Goal: Information Seeking & Learning: Learn about a topic

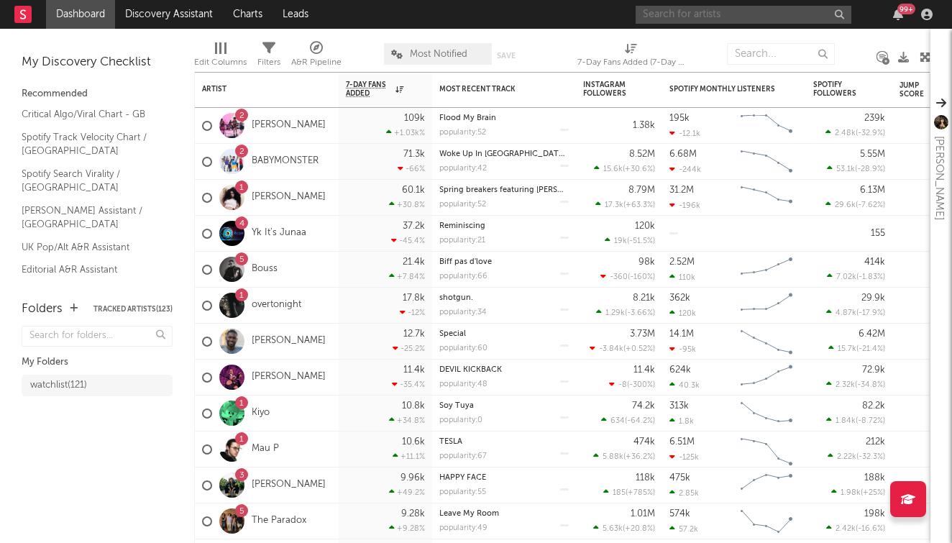
click at [709, 11] on input "text" at bounding box center [743, 15] width 216 height 18
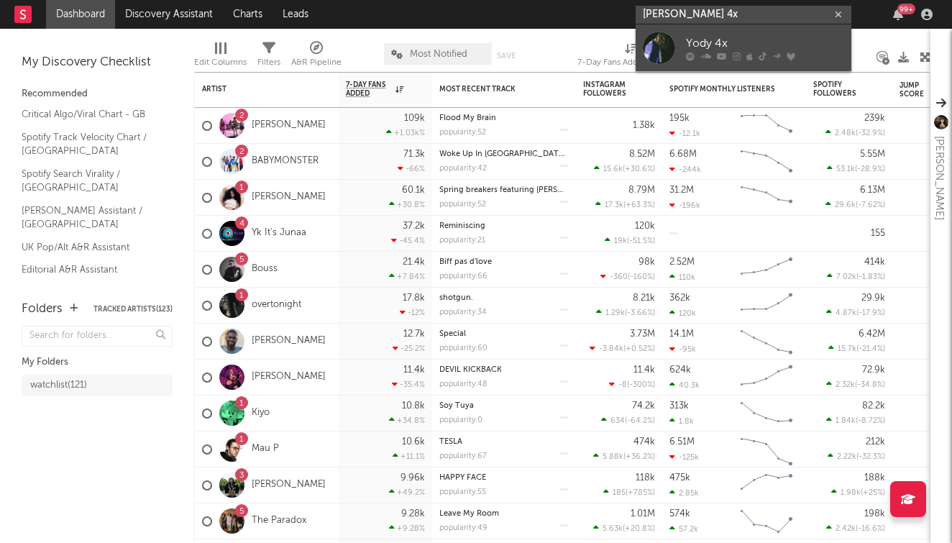
type input "[PERSON_NAME] 4x"
click at [723, 54] on icon at bounding box center [722, 56] width 10 height 9
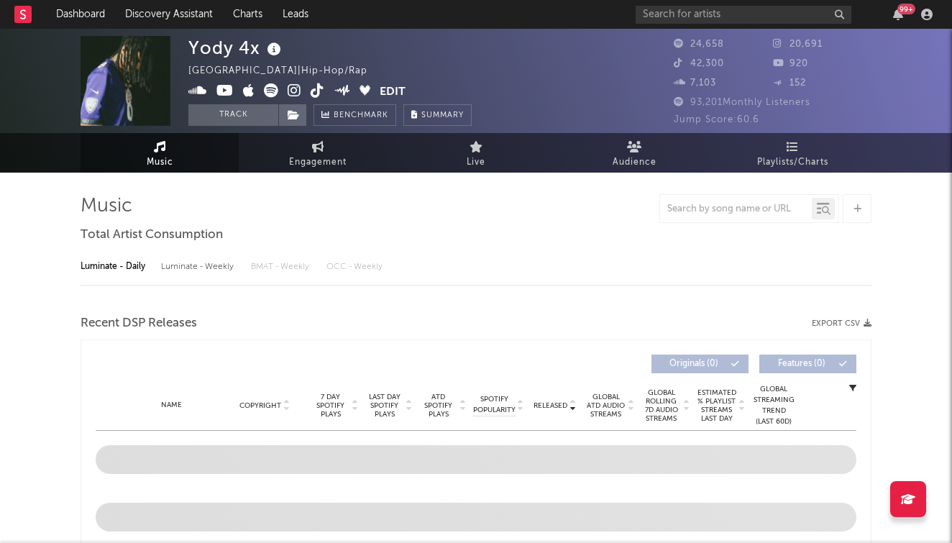
select select "6m"
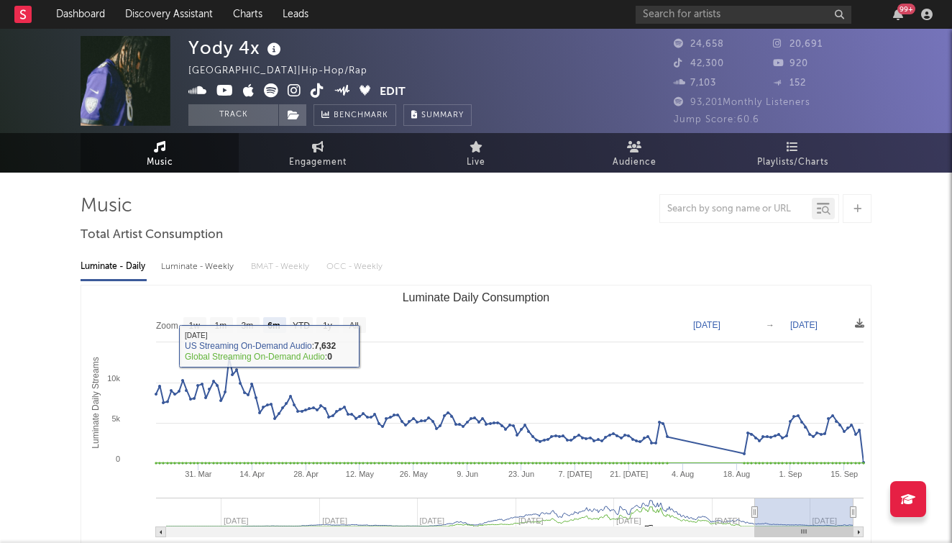
click at [187, 276] on div "Luminate - Weekly" at bounding box center [198, 266] width 75 height 24
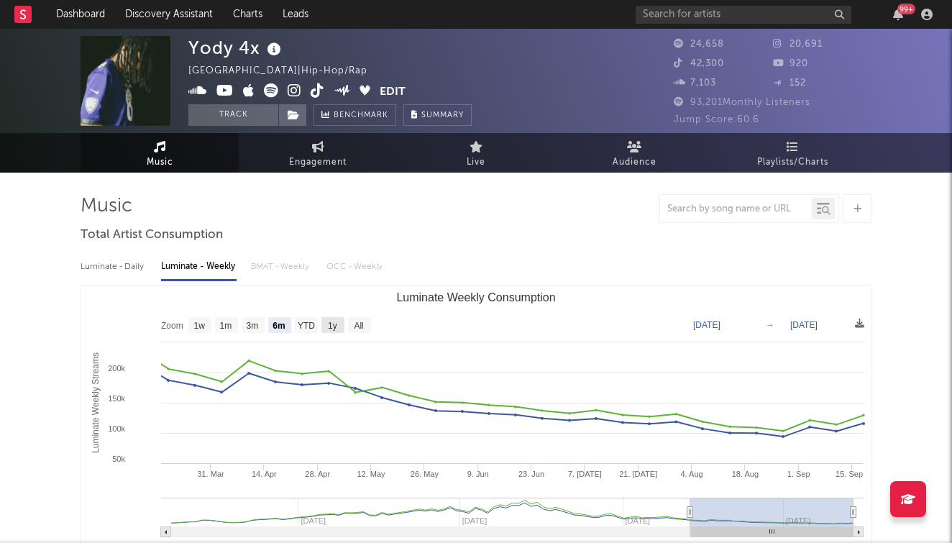
click at [322, 323] on rect "Luminate Weekly Consumption" at bounding box center [332, 325] width 23 height 16
select select "1y"
type input "[DATE]"
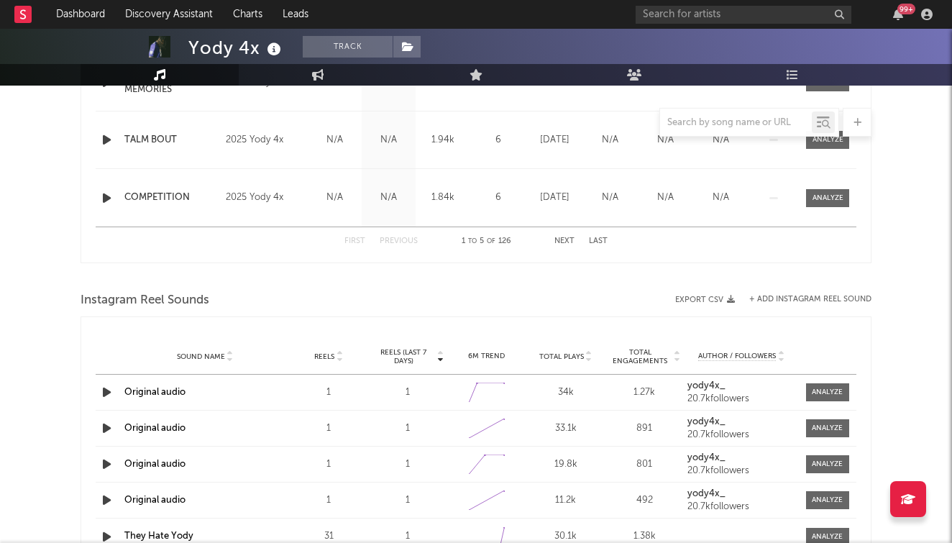
scroll to position [610, 0]
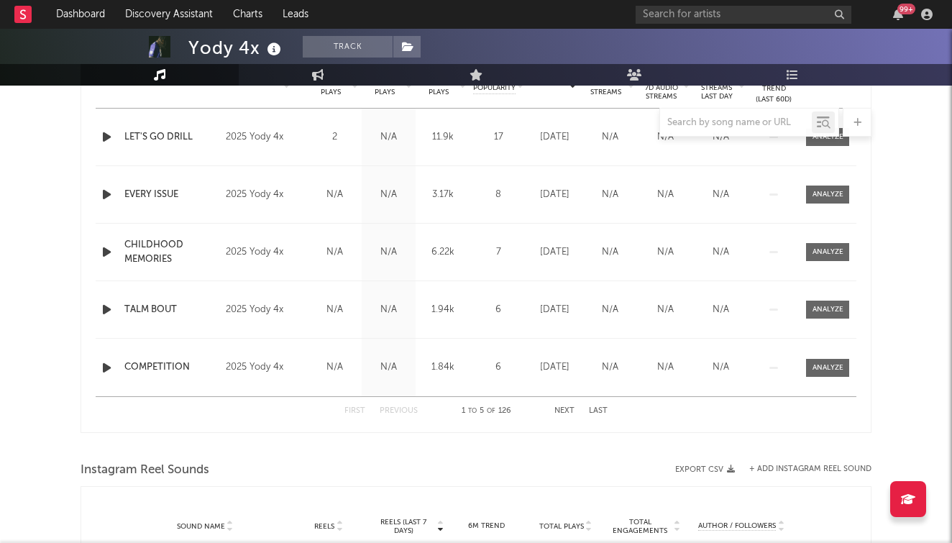
click at [592, 408] on button "Last" at bounding box center [598, 411] width 19 height 8
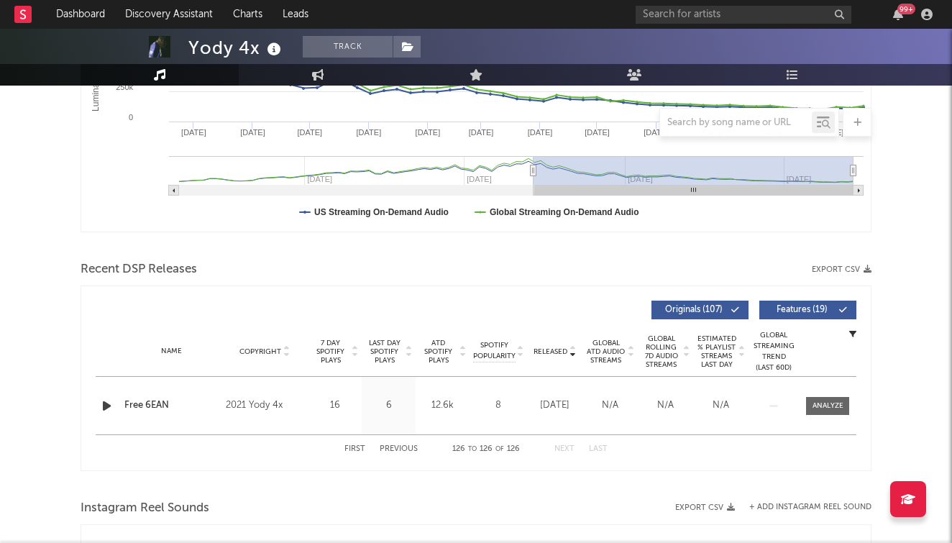
scroll to position [358, 0]
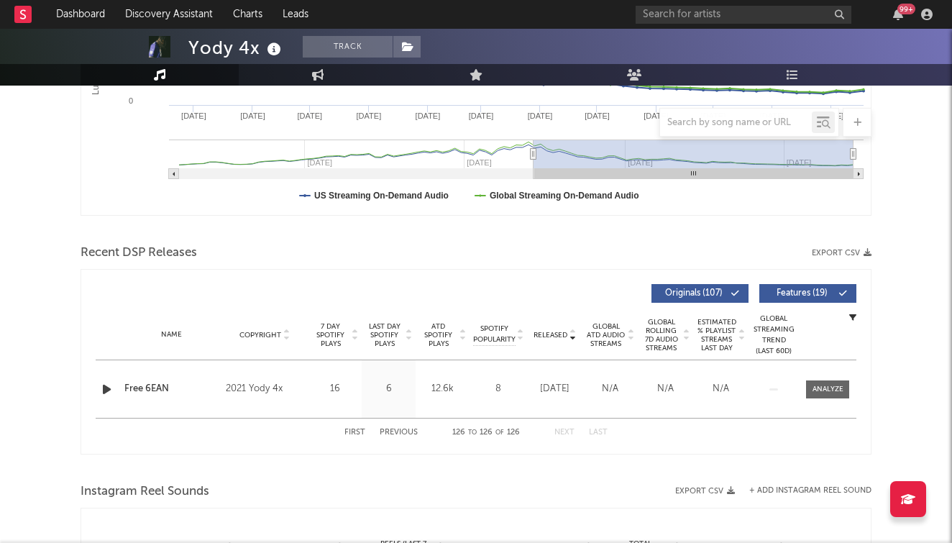
click at [399, 431] on button "Previous" at bounding box center [399, 432] width 38 height 8
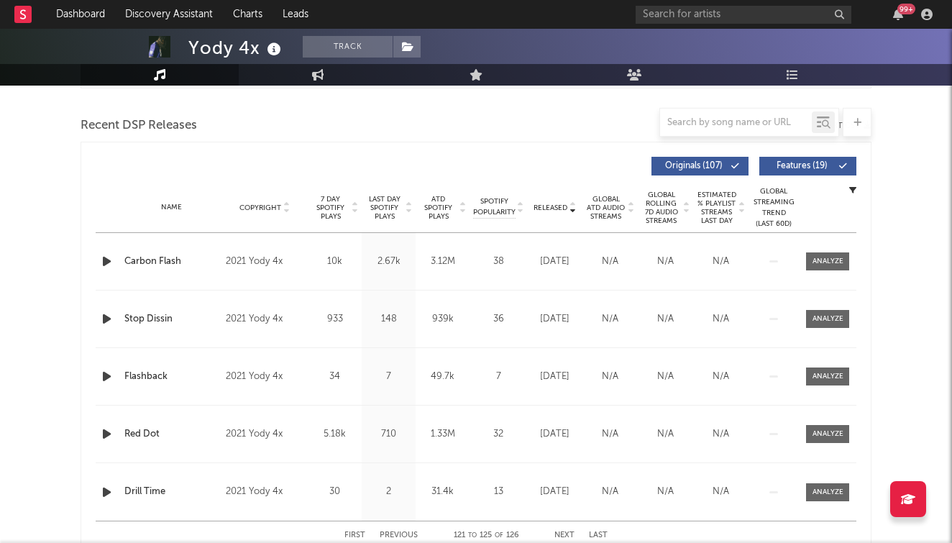
scroll to position [543, 0]
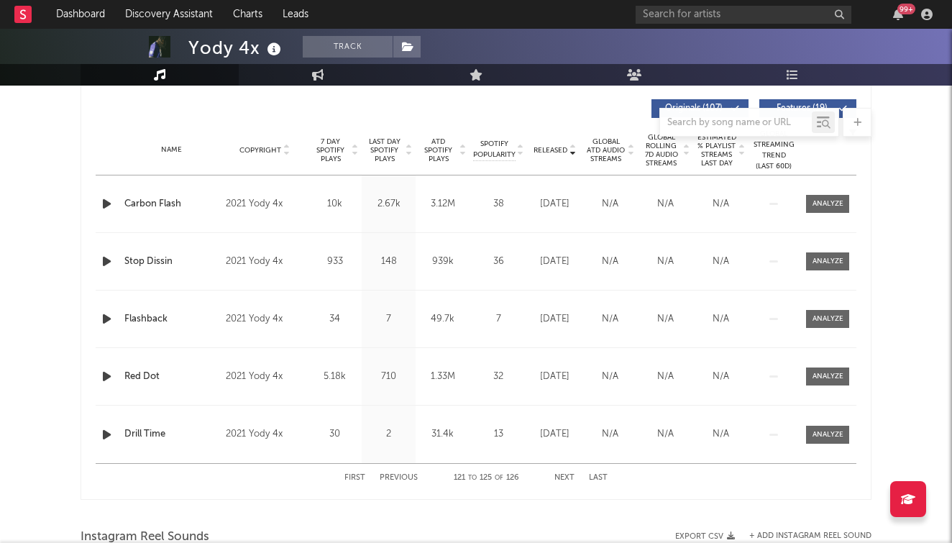
click at [405, 473] on div "First Previous 121 to 125 of 126 Next Last" at bounding box center [475, 478] width 263 height 28
click at [404, 477] on button "Previous" at bounding box center [399, 478] width 38 height 8
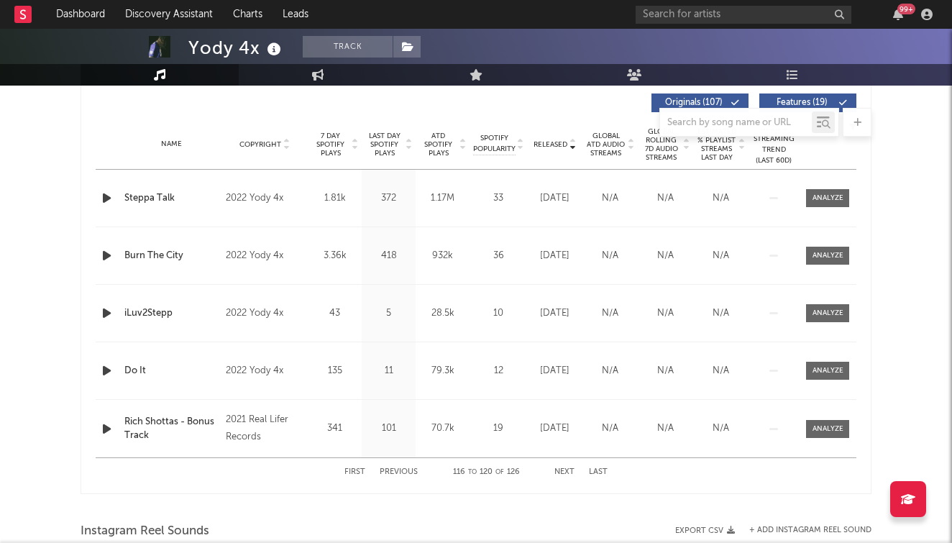
scroll to position [550, 0]
click at [401, 469] on button "Previous" at bounding box center [399, 470] width 38 height 8
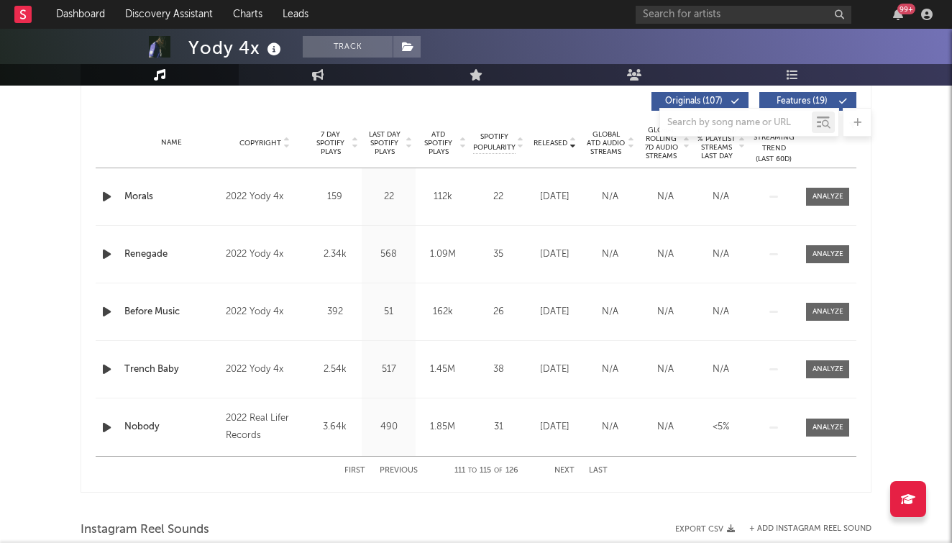
click at [401, 469] on button "Previous" at bounding box center [399, 470] width 38 height 8
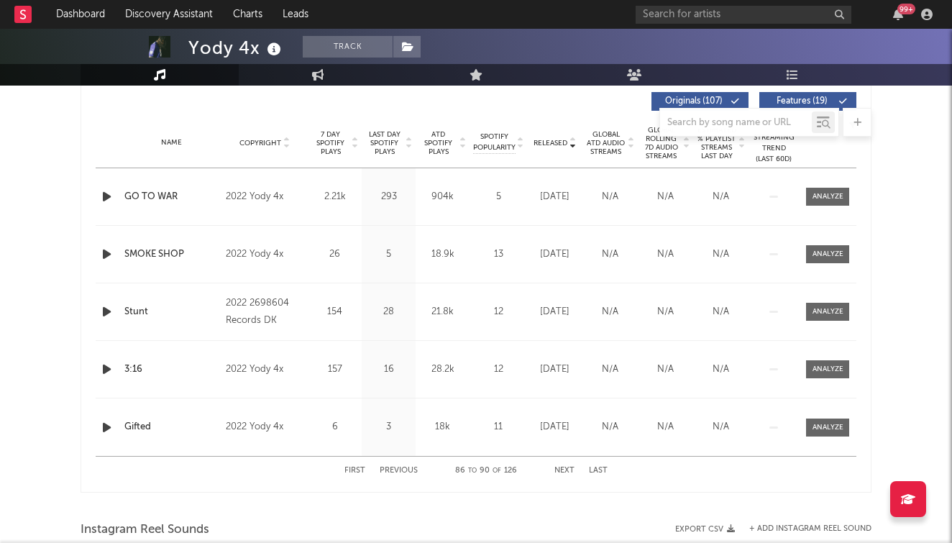
click at [401, 469] on button "Previous" at bounding box center [399, 470] width 38 height 8
click at [564, 475] on div "First Previous 81 to 85 of 126 Next Last" at bounding box center [475, 470] width 263 height 28
click at [564, 470] on button "Next" at bounding box center [564, 470] width 20 height 8
click at [395, 468] on button "Previous" at bounding box center [399, 470] width 38 height 8
click at [574, 474] on div "First Previous 81 to 85 of 126 Next Last" at bounding box center [475, 470] width 263 height 28
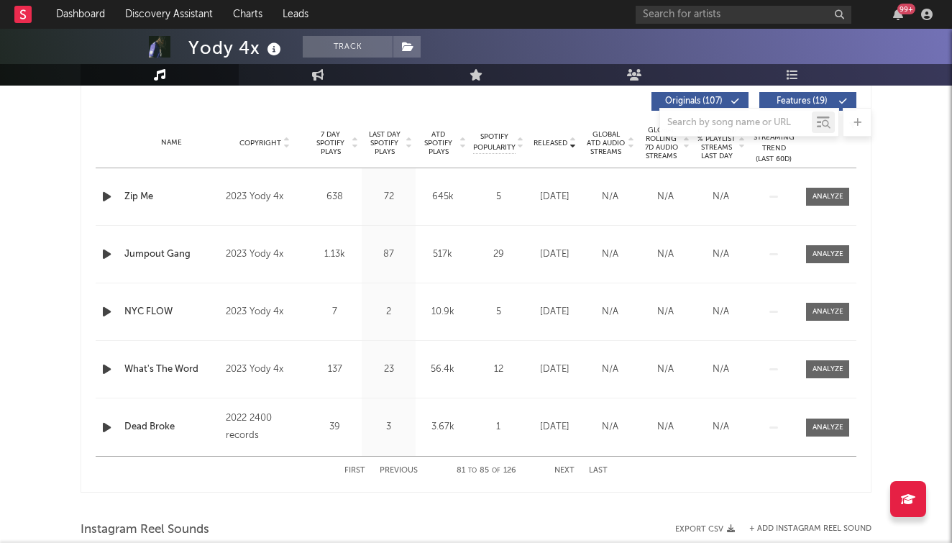
click at [561, 467] on button "Next" at bounding box center [564, 470] width 20 height 8
click at [381, 472] on button "Previous" at bounding box center [399, 470] width 38 height 8
click at [344, 472] on button "First" at bounding box center [354, 470] width 21 height 8
click at [559, 468] on button "Next" at bounding box center [564, 470] width 20 height 8
click at [565, 469] on button "Next" at bounding box center [564, 470] width 20 height 8
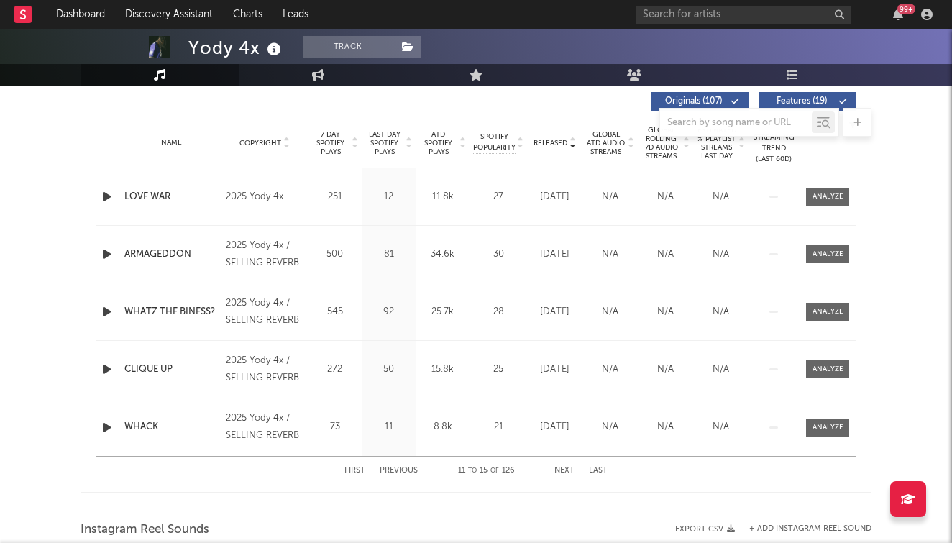
click at [565, 469] on button "Next" at bounding box center [564, 470] width 20 height 8
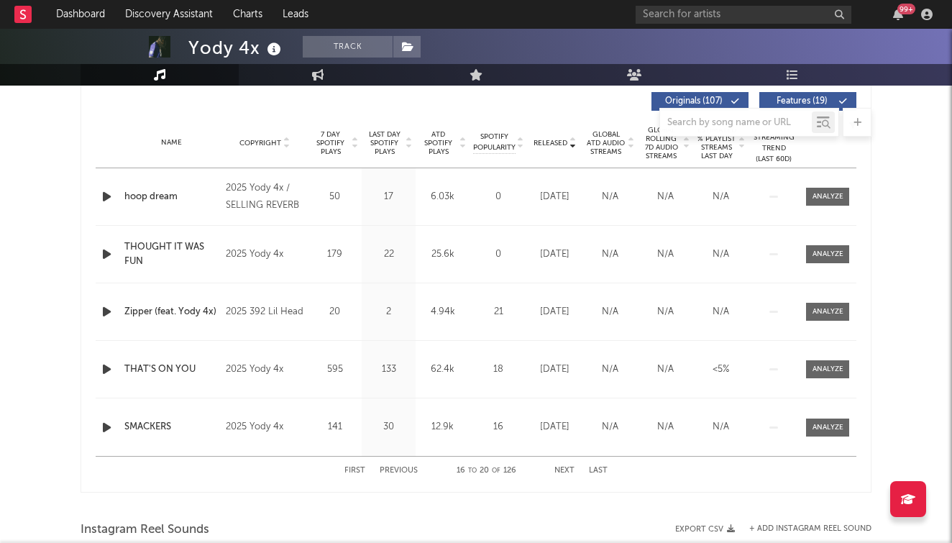
click at [565, 469] on button "Next" at bounding box center [564, 470] width 20 height 8
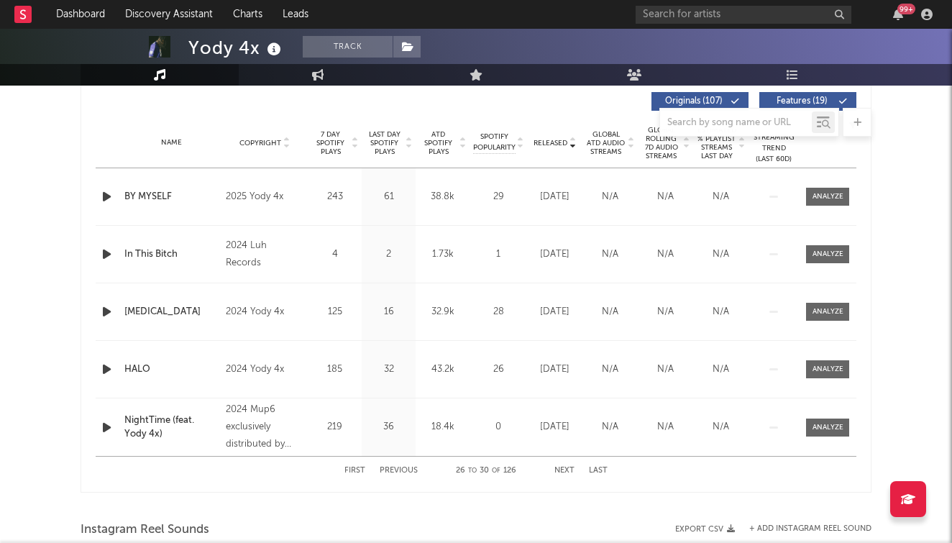
click at [565, 469] on button "Next" at bounding box center [564, 470] width 20 height 8
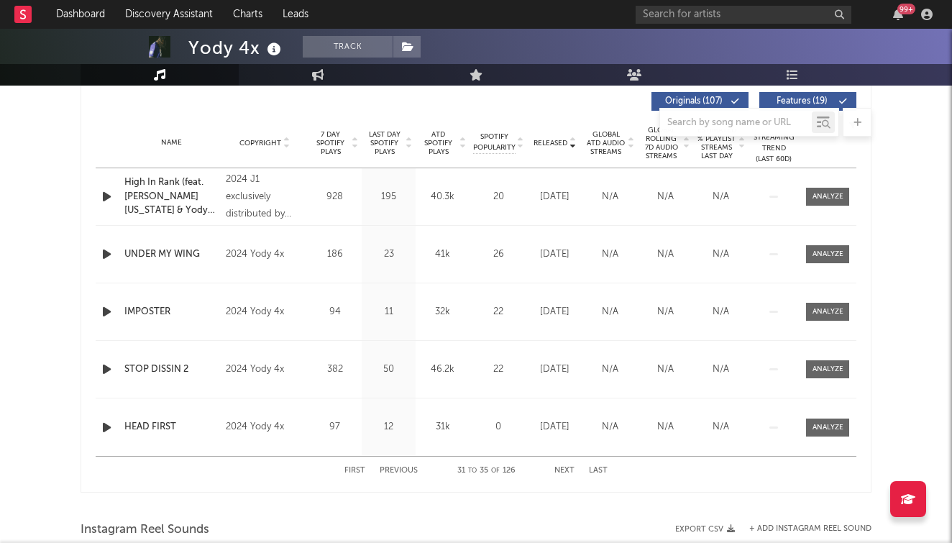
click at [566, 471] on button "Next" at bounding box center [564, 470] width 20 height 8
drag, startPoint x: 397, startPoint y: 468, endPoint x: 397, endPoint y: 460, distance: 7.9
click at [397, 467] on button "Previous" at bounding box center [399, 470] width 38 height 8
click at [400, 462] on div "First Previous 31 to 35 of 126 Next Last" at bounding box center [475, 470] width 263 height 28
click at [400, 472] on button "Previous" at bounding box center [399, 470] width 38 height 8
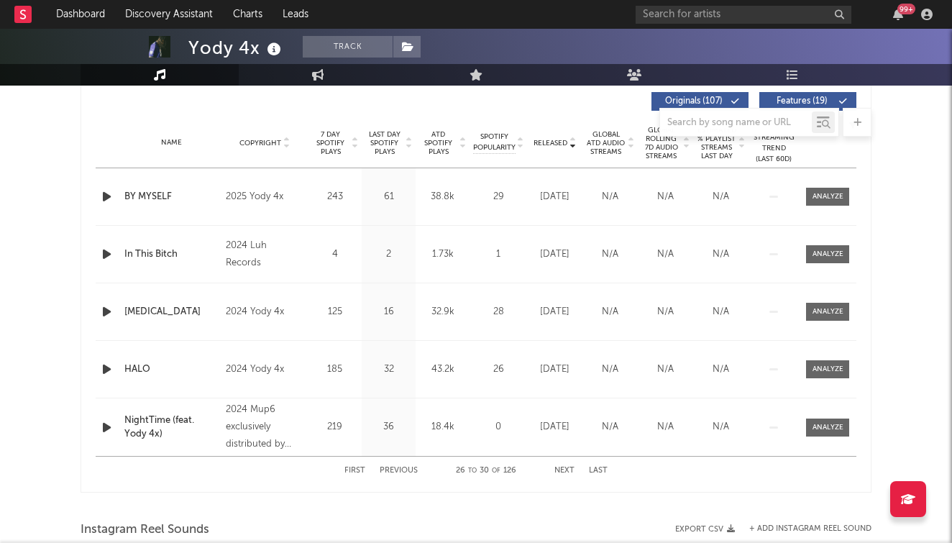
click at [400, 472] on button "Previous" at bounding box center [399, 470] width 38 height 8
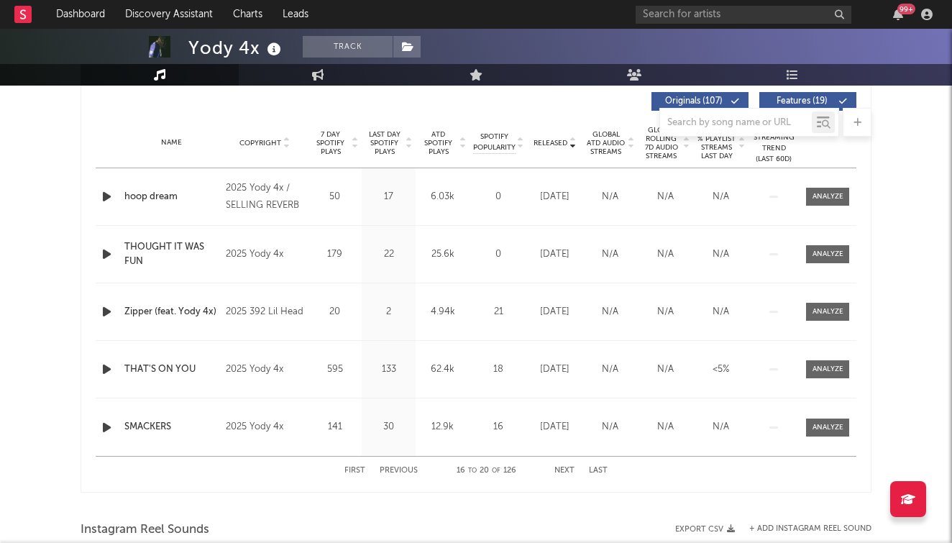
click at [400, 472] on button "Previous" at bounding box center [399, 470] width 38 height 8
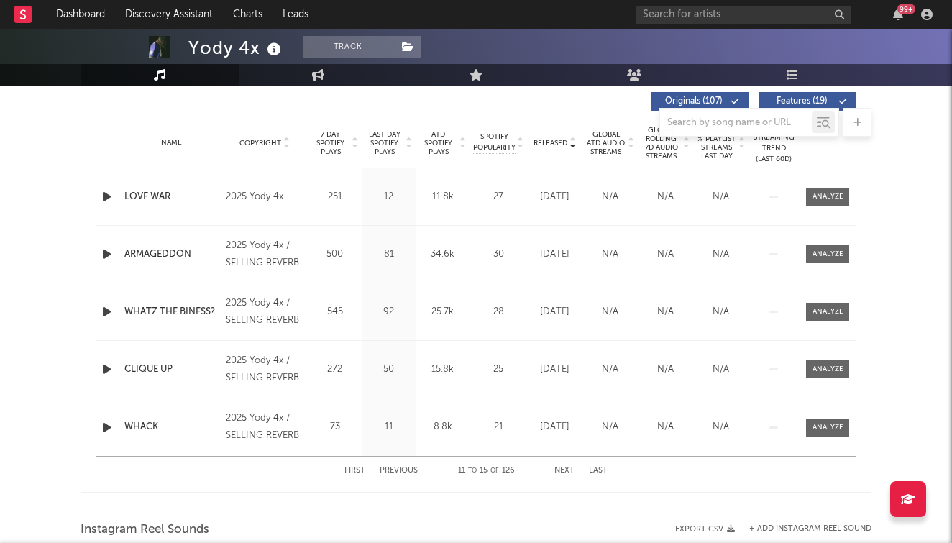
click at [400, 472] on button "Previous" at bounding box center [399, 470] width 38 height 8
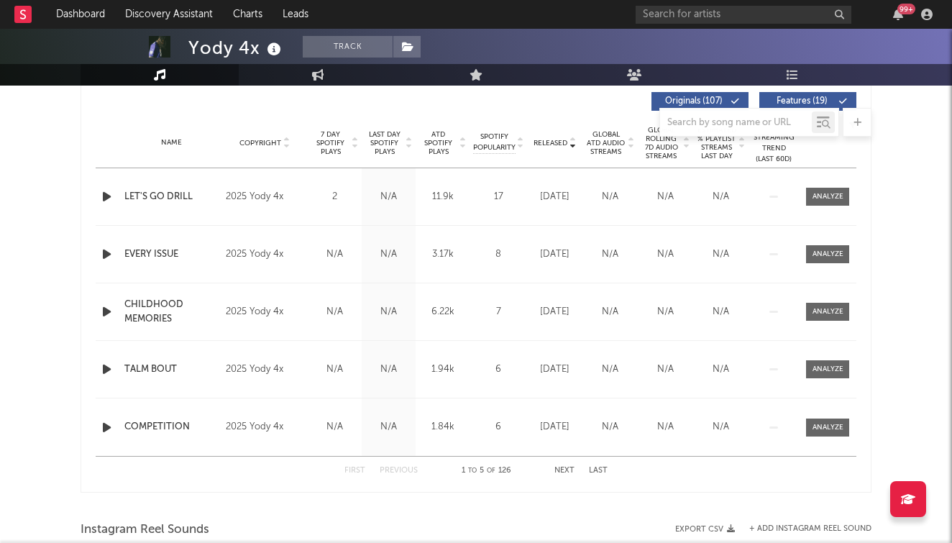
click at [567, 466] on div "First Previous 1 to 5 of 126 Next Last" at bounding box center [475, 470] width 263 height 28
click at [564, 472] on button "Next" at bounding box center [564, 470] width 20 height 8
click at [562, 468] on button "Next" at bounding box center [564, 470] width 20 height 8
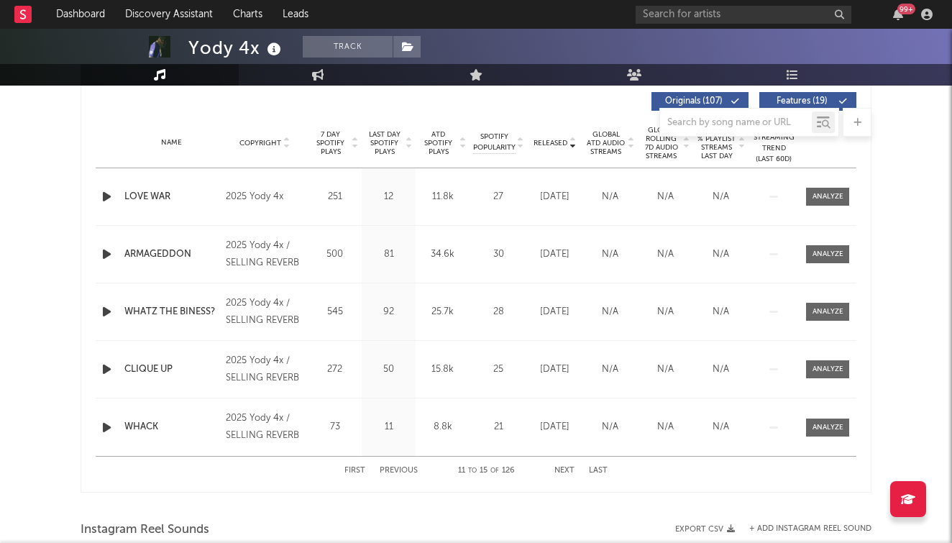
click at [402, 468] on button "Previous" at bounding box center [399, 470] width 38 height 8
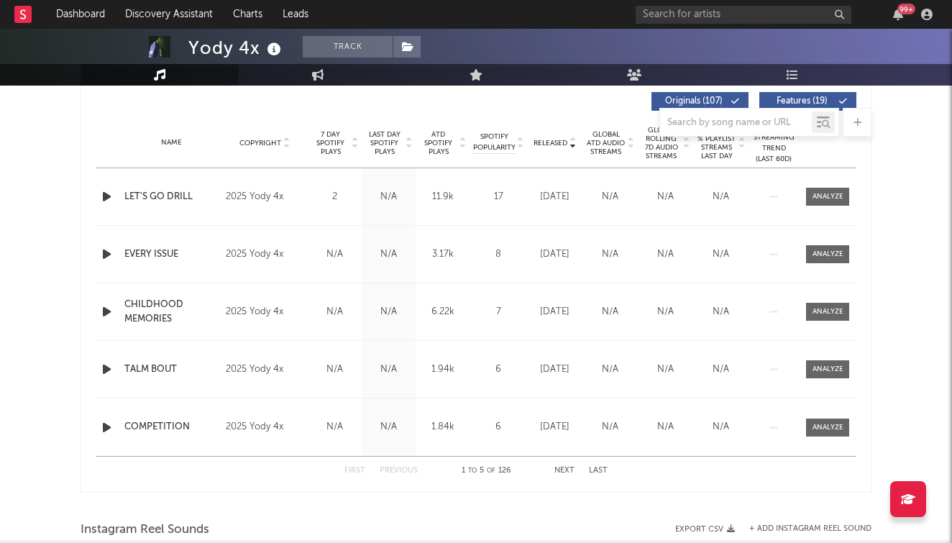
click at [571, 469] on button "Next" at bounding box center [564, 470] width 20 height 8
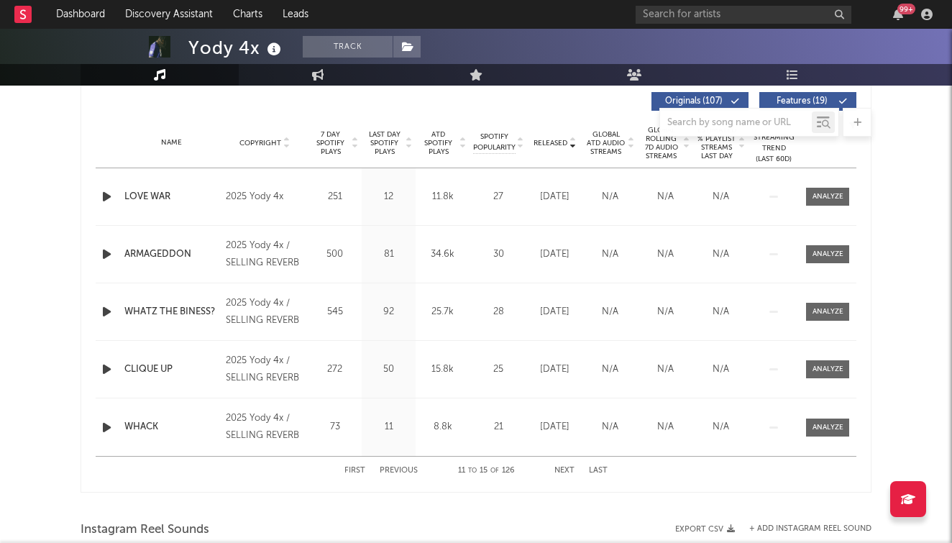
click at [565, 470] on button "Next" at bounding box center [564, 470] width 20 height 8
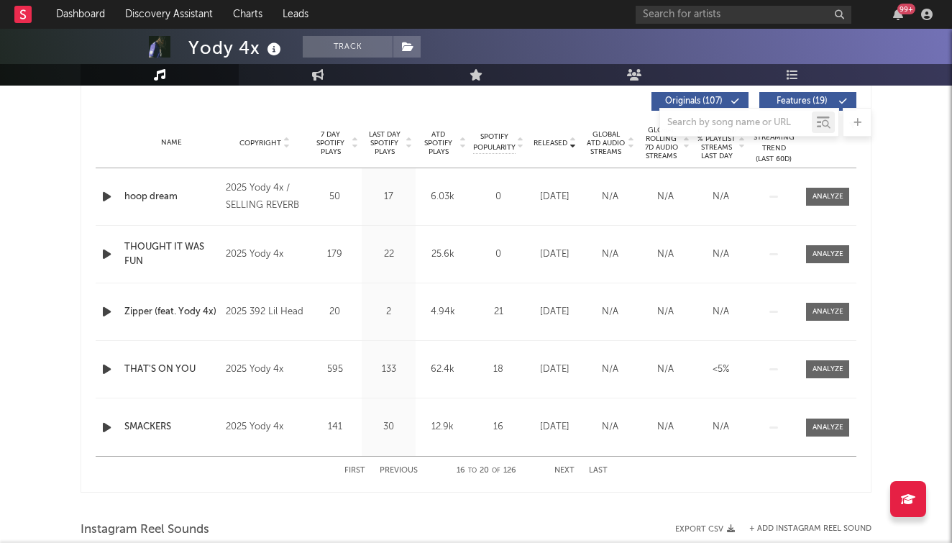
click at [401, 468] on button "Previous" at bounding box center [399, 470] width 38 height 8
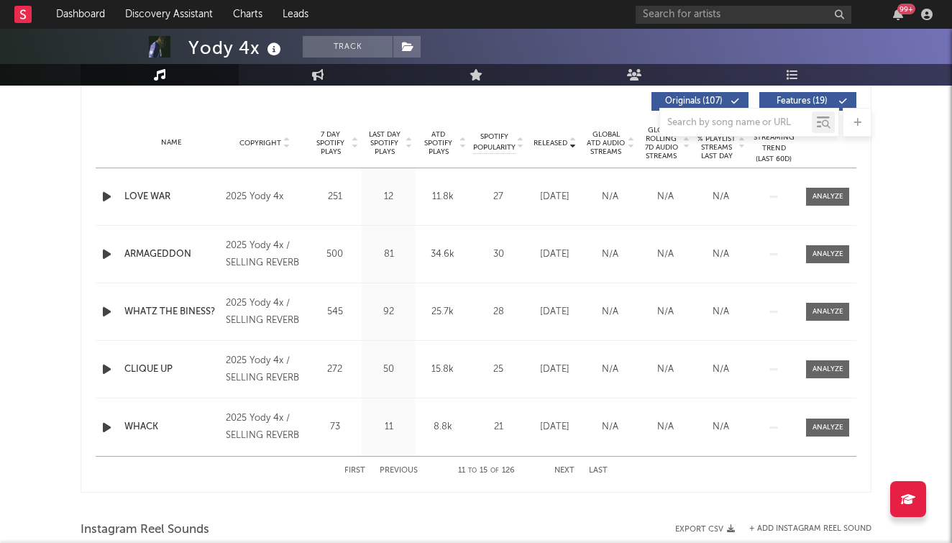
click at [568, 469] on button "Next" at bounding box center [564, 470] width 20 height 8
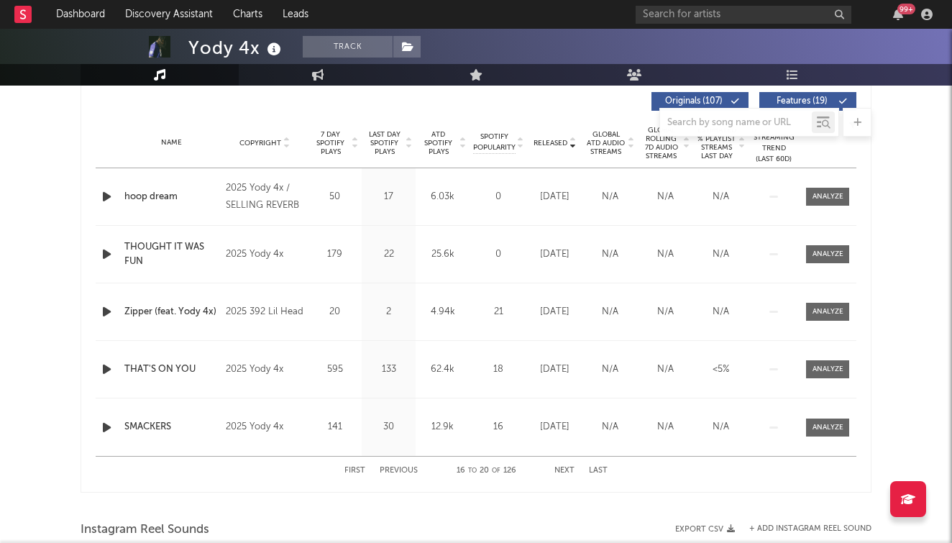
click at [568, 469] on button "Next" at bounding box center [564, 470] width 20 height 8
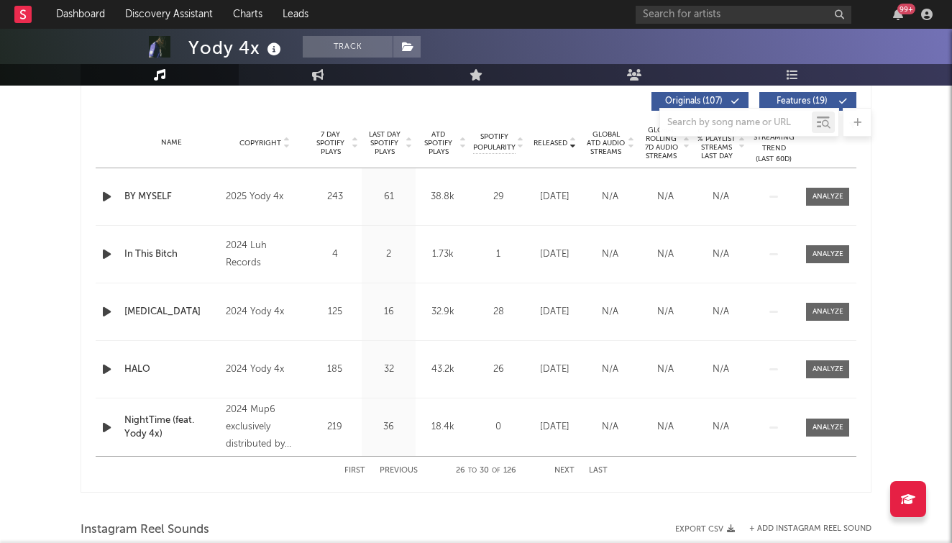
click at [418, 469] on button "Previous" at bounding box center [399, 470] width 38 height 8
click at [564, 474] on button "Next" at bounding box center [564, 470] width 20 height 8
click at [566, 465] on div "First Previous 26 to 30 of 126 Next Last" at bounding box center [475, 470] width 263 height 28
click at [566, 470] on button "Next" at bounding box center [564, 470] width 20 height 8
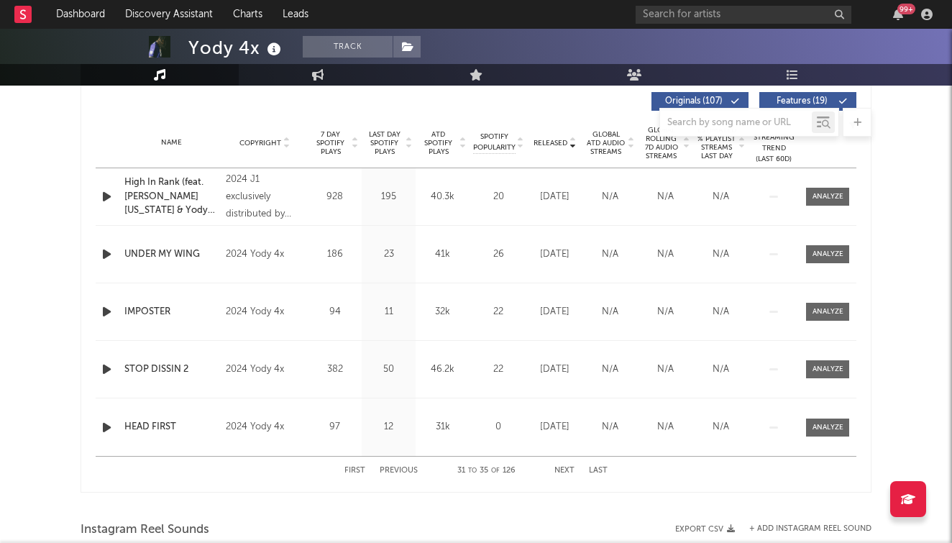
click at [405, 473] on button "Previous" at bounding box center [399, 470] width 38 height 8
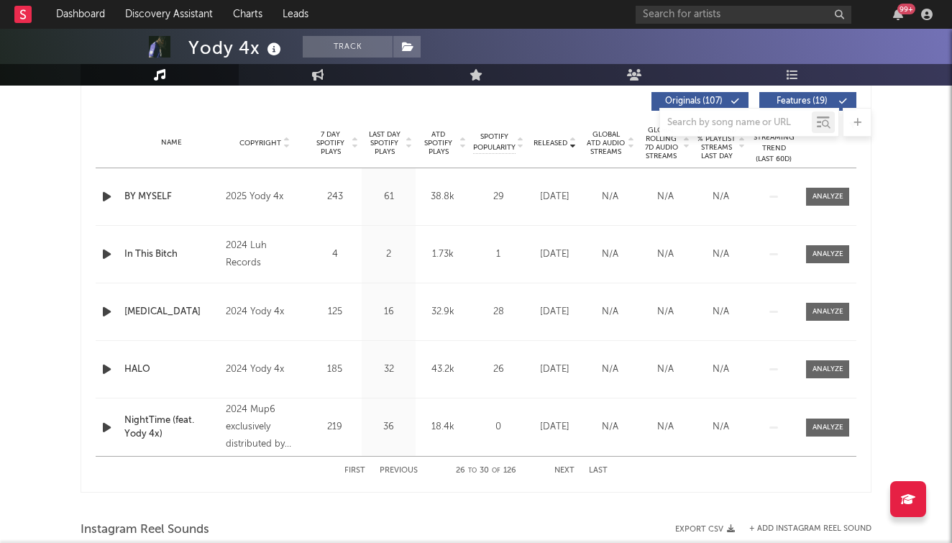
click at [406, 469] on button "Previous" at bounding box center [399, 470] width 38 height 8
click at [564, 469] on button "Next" at bounding box center [564, 470] width 20 height 8
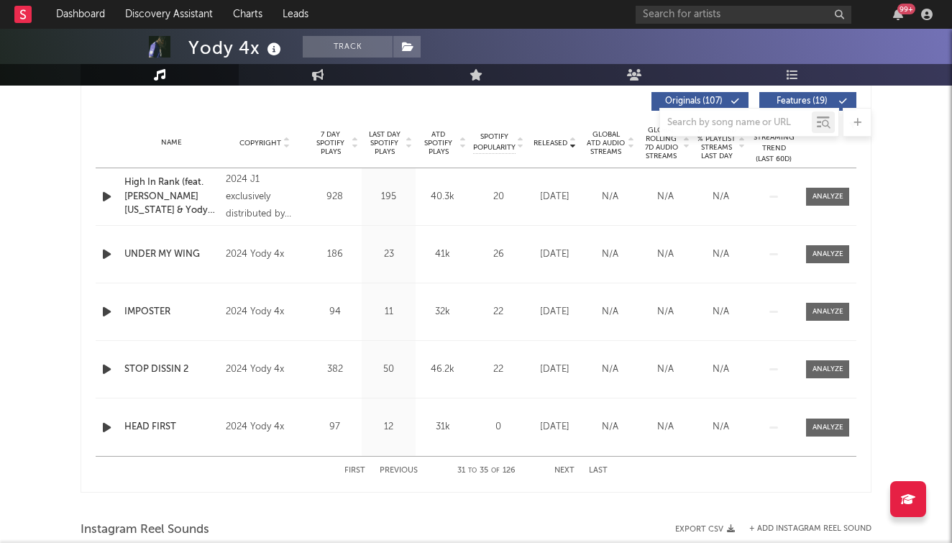
click at [560, 471] on button "Next" at bounding box center [564, 470] width 20 height 8
click at [569, 469] on button "Next" at bounding box center [564, 470] width 20 height 8
click at [405, 464] on div "First Previous 41 to 45 of 126 Next Last" at bounding box center [475, 470] width 263 height 28
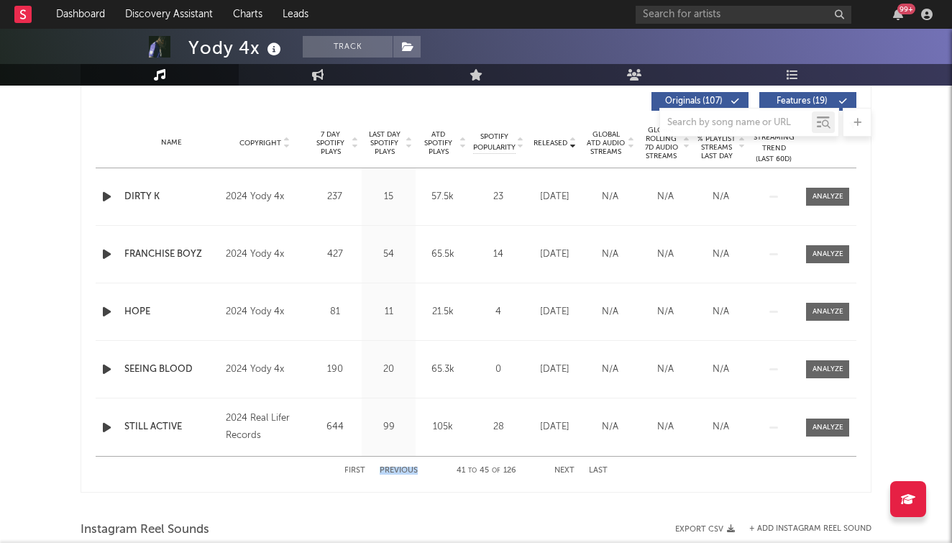
click at [405, 464] on div "First Previous 41 to 45 of 126 Next Last" at bounding box center [475, 470] width 263 height 28
click at [405, 465] on div "First Previous 41 to 45 of 126 Next Last" at bounding box center [475, 470] width 263 height 28
click at [405, 468] on button "Previous" at bounding box center [399, 470] width 38 height 8
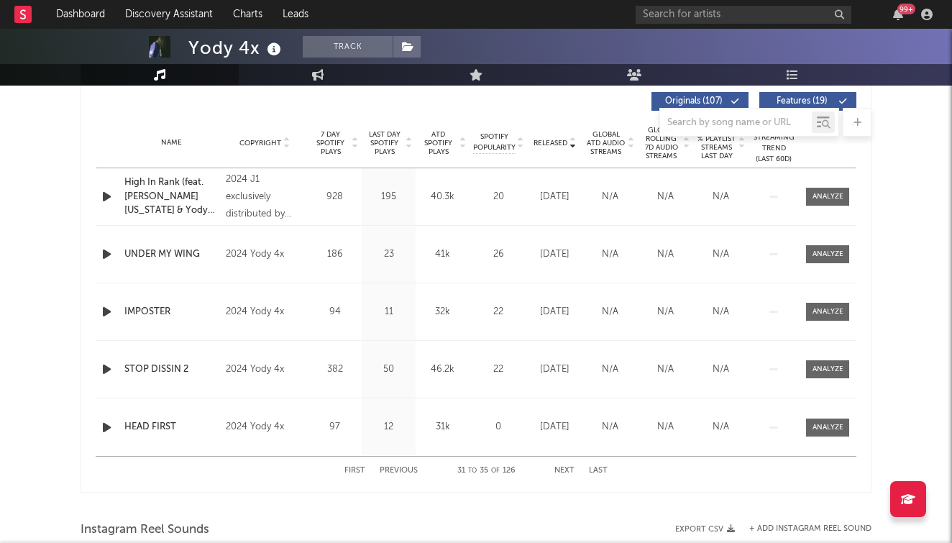
click at [564, 464] on div "First Previous 31 to 35 of 126 Next Last" at bounding box center [475, 470] width 263 height 28
click at [564, 466] on div "First Previous 31 to 35 of 126 Next Last" at bounding box center [475, 470] width 263 height 28
click at [563, 470] on button "Next" at bounding box center [564, 470] width 20 height 8
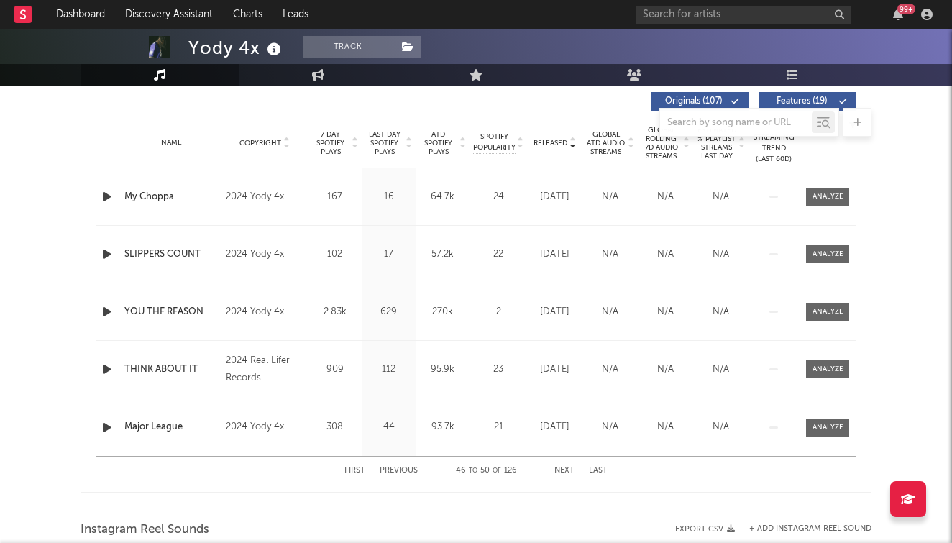
click at [563, 470] on button "Next" at bounding box center [564, 470] width 20 height 8
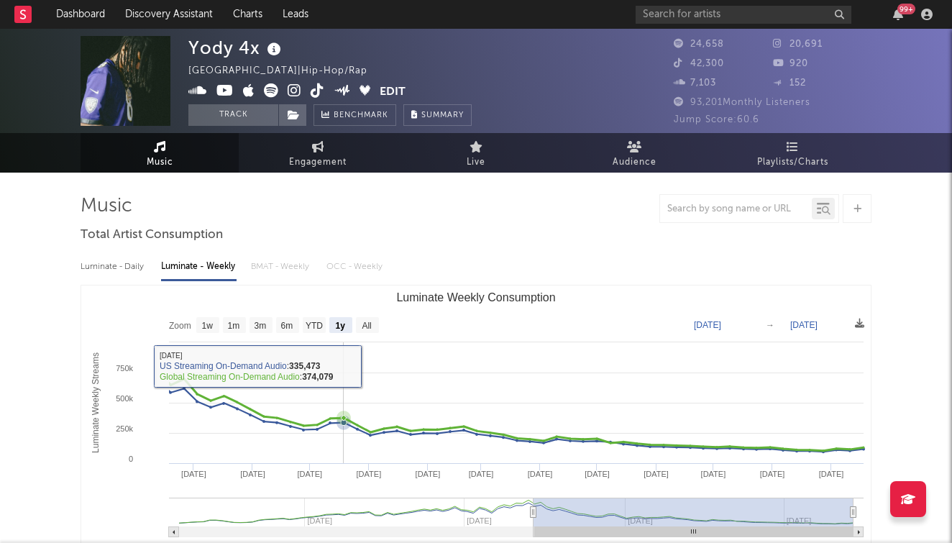
scroll to position [0, 0]
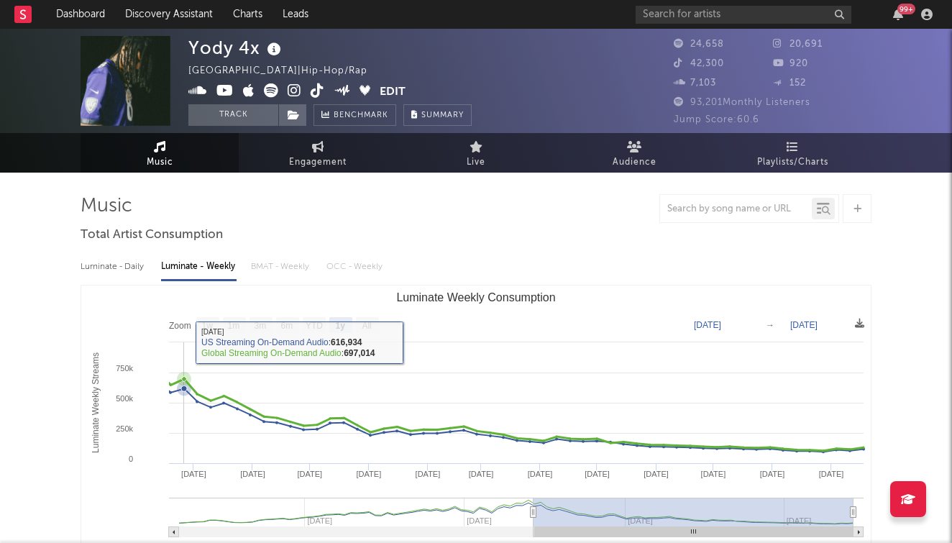
click at [183, 352] on rect "Luminate Weekly Consumption" at bounding box center [475, 429] width 789 height 288
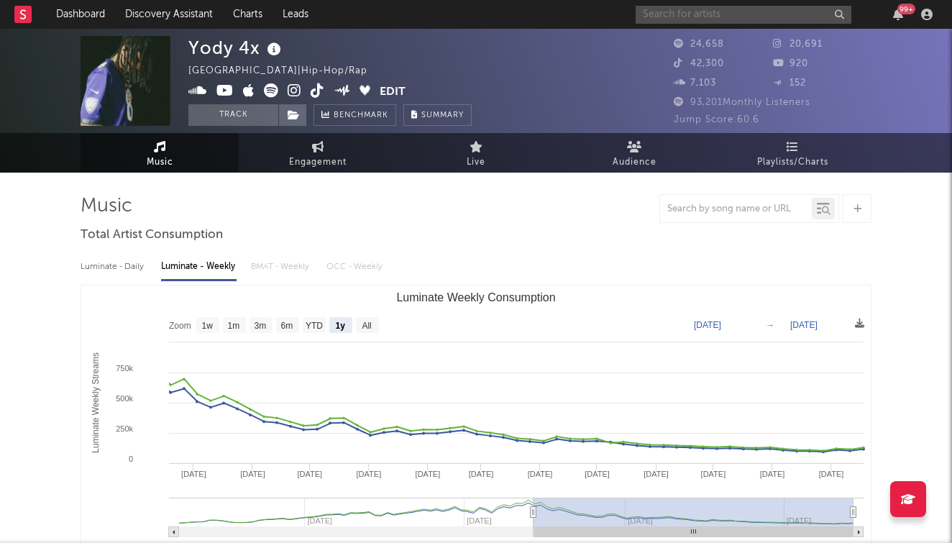
click at [730, 17] on input "text" at bounding box center [743, 15] width 216 height 18
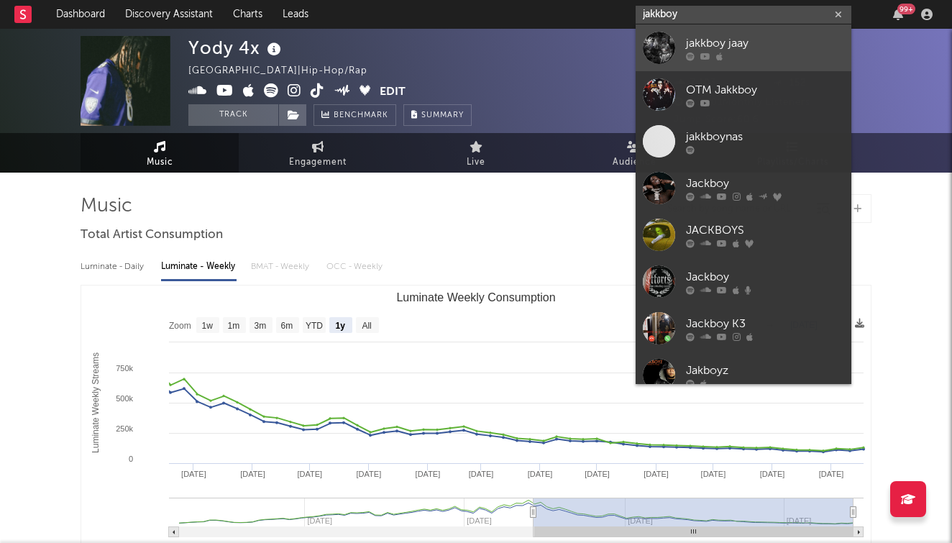
type input "jakkboy"
click at [760, 47] on div "jakkboy jaay" at bounding box center [765, 43] width 158 height 17
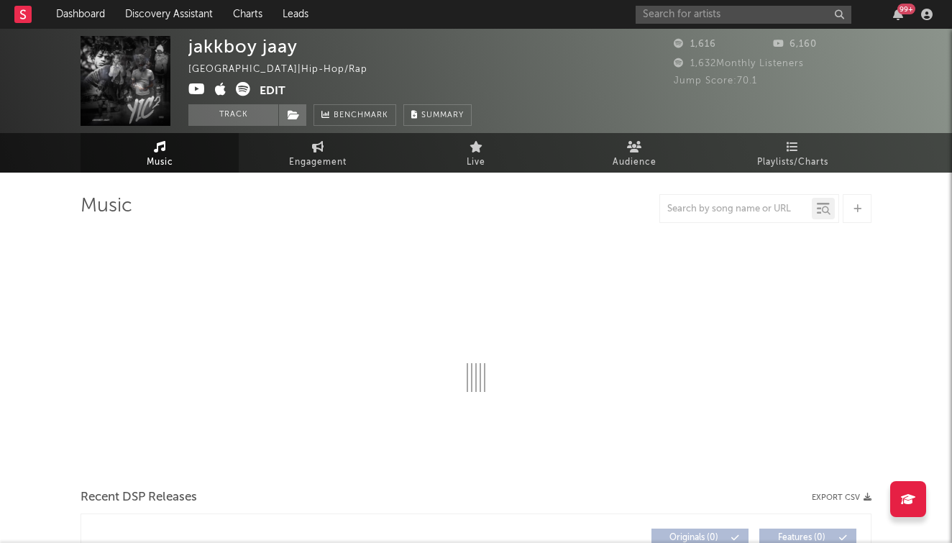
select select "1w"
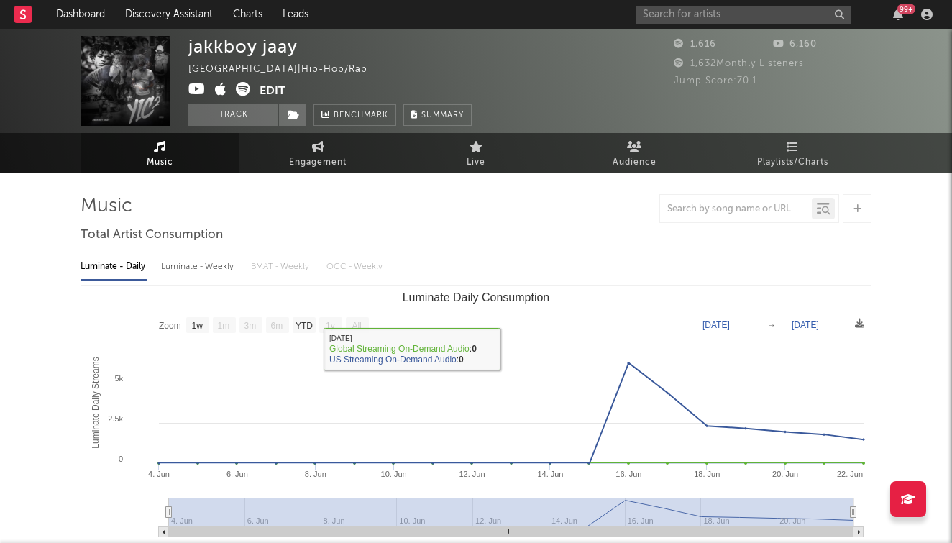
click at [177, 270] on div "Luminate - Weekly" at bounding box center [198, 266] width 75 height 24
select select "6m"
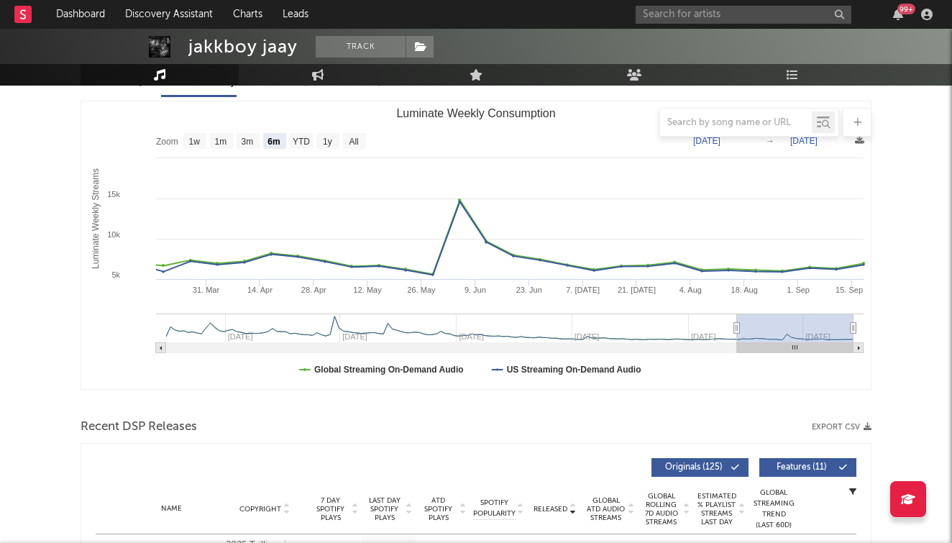
scroll to position [96, 0]
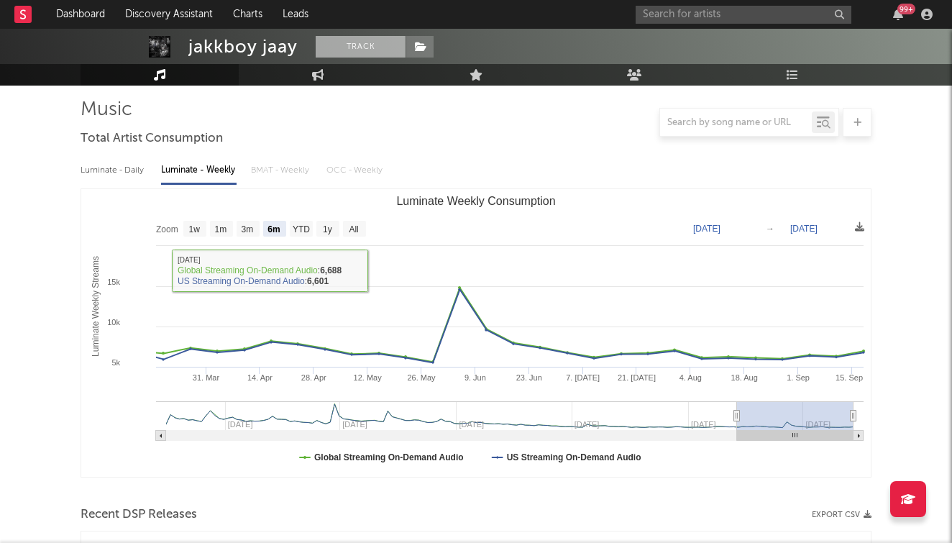
click at [378, 41] on button "Track" at bounding box center [361, 47] width 90 height 22
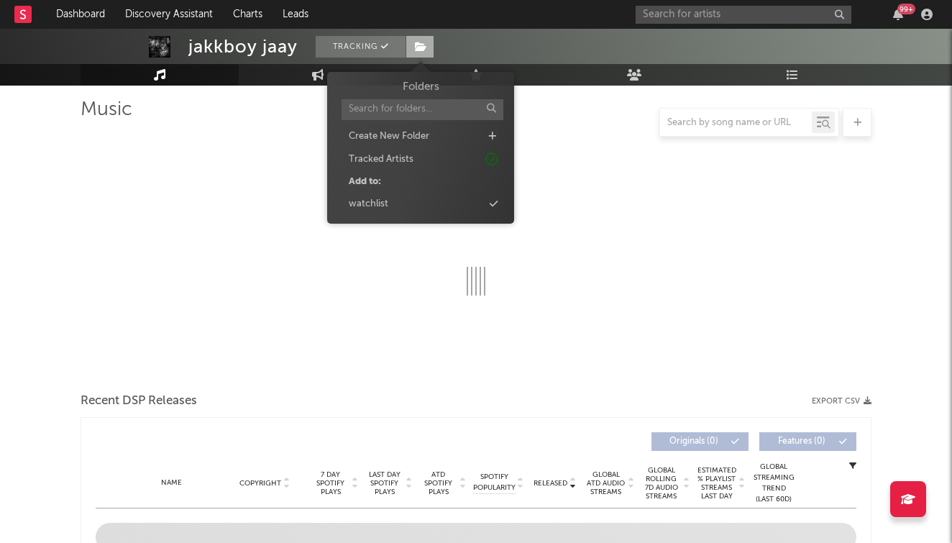
click at [416, 40] on span at bounding box center [419, 47] width 29 height 22
select select "1w"
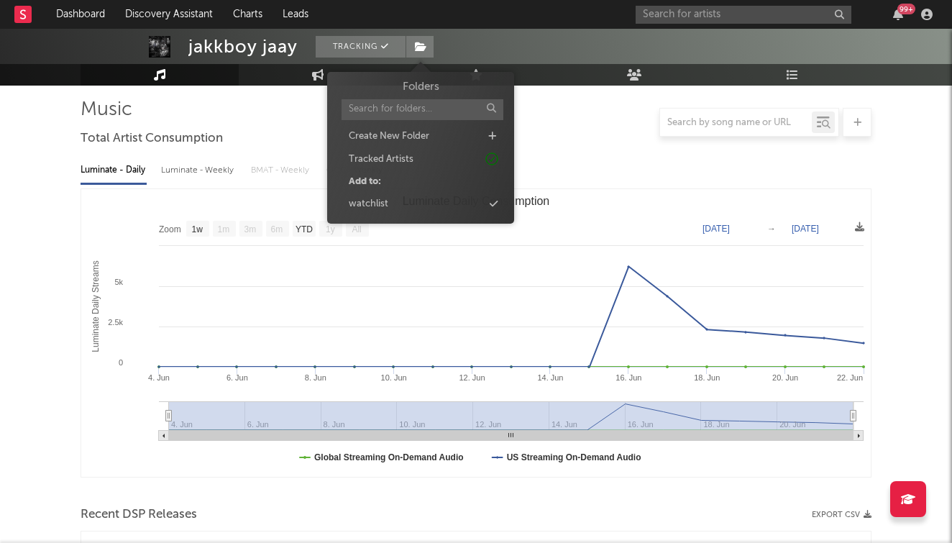
click at [380, 190] on div "Folders Create New Folder Tracked Artists Add to: watchlist" at bounding box center [420, 146] width 165 height 134
click at [380, 195] on div "watchlist" at bounding box center [420, 204] width 165 height 19
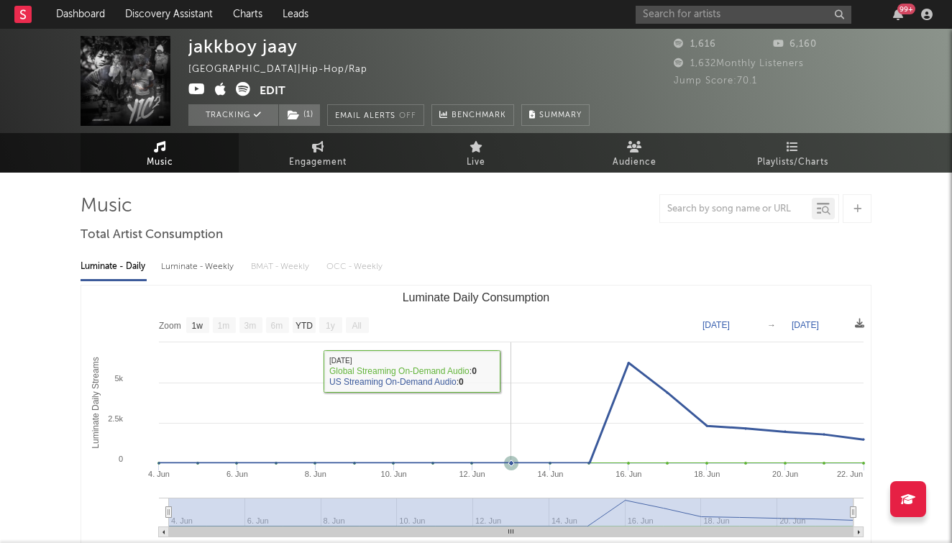
scroll to position [0, 0]
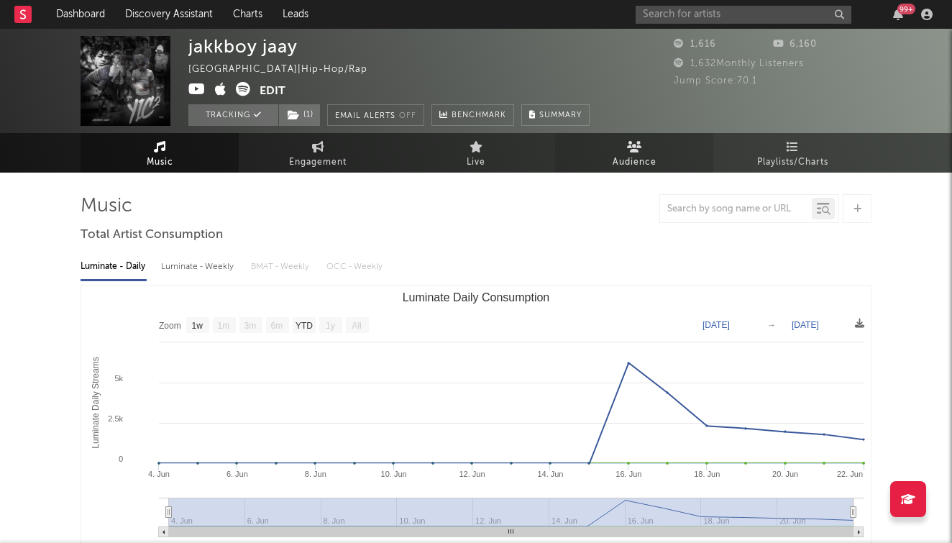
click at [631, 165] on span "Audience" at bounding box center [634, 162] width 44 height 17
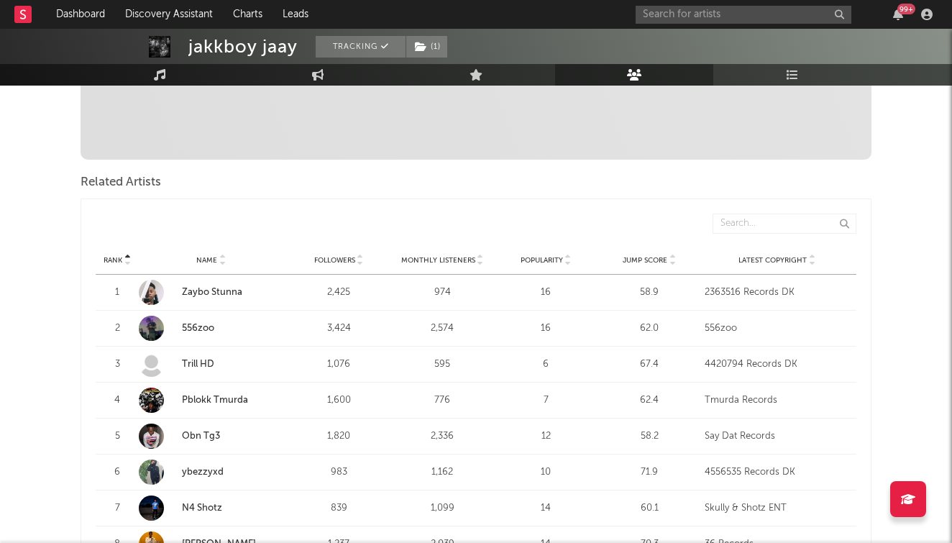
scroll to position [436, 0]
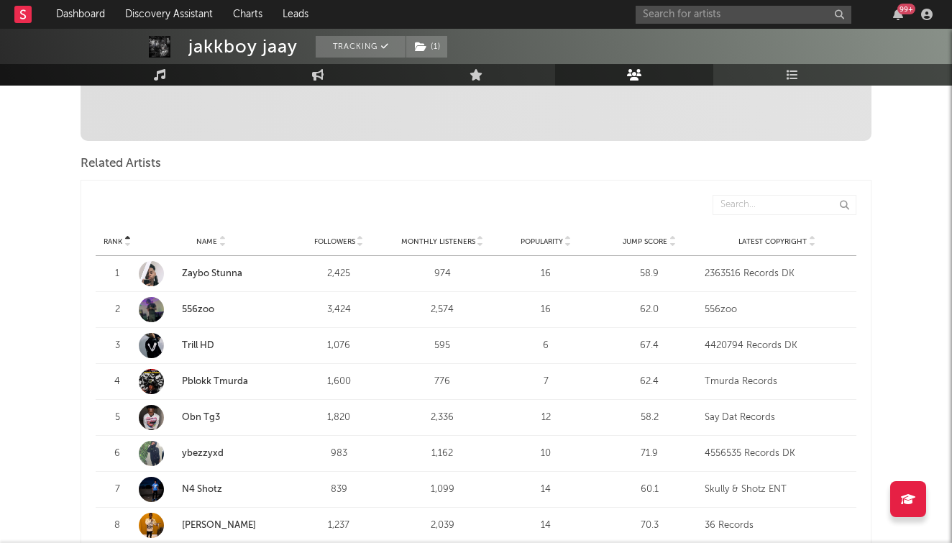
click at [673, 244] on icon at bounding box center [671, 245] width 7 height 6
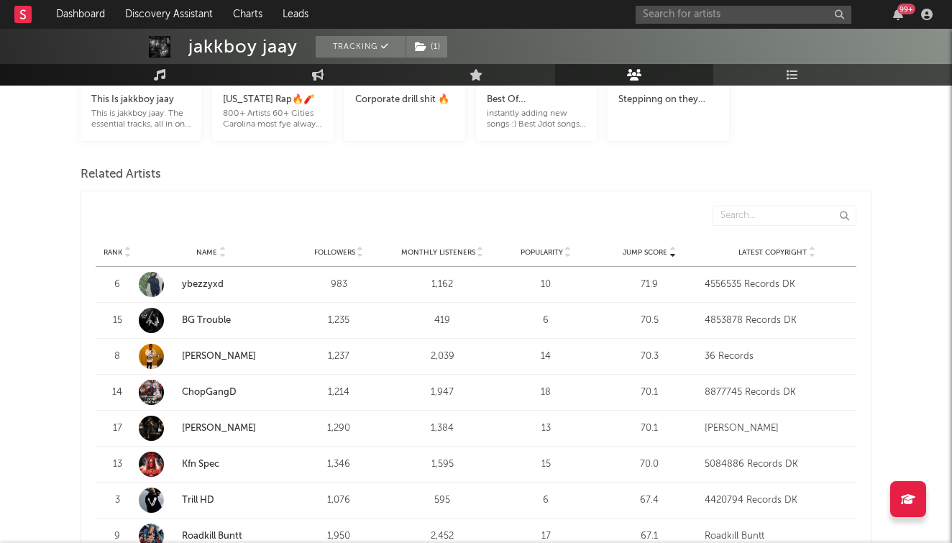
click at [198, 319] on link "BG Trouble" at bounding box center [206, 320] width 49 height 9
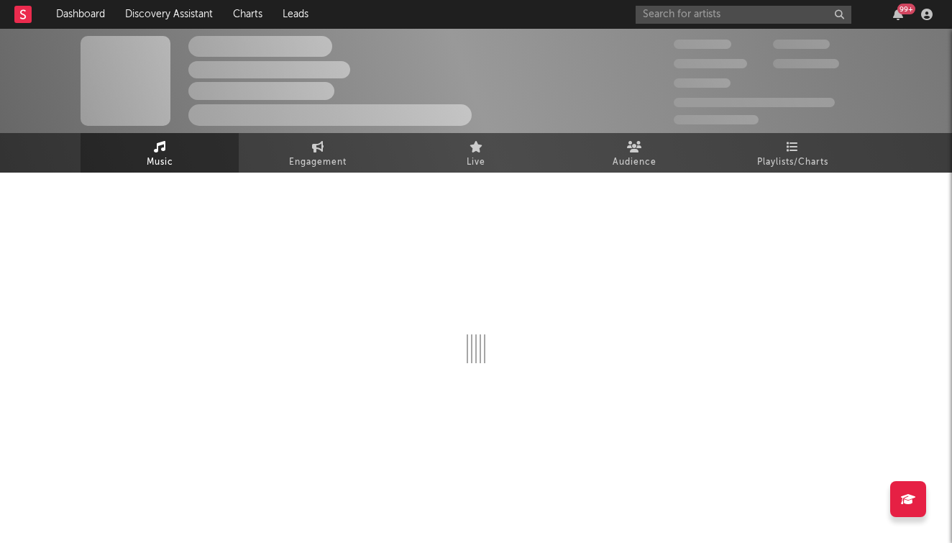
select select "1w"
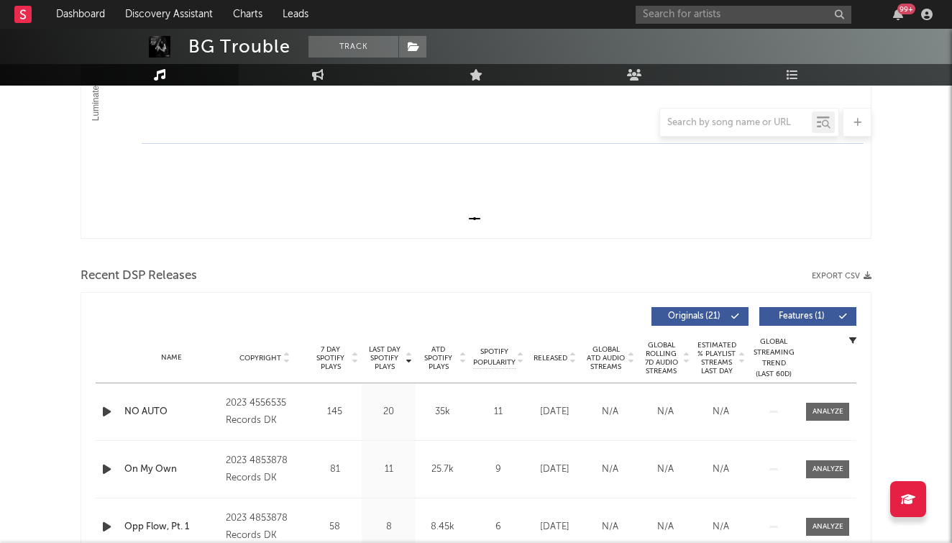
scroll to position [347, 0]
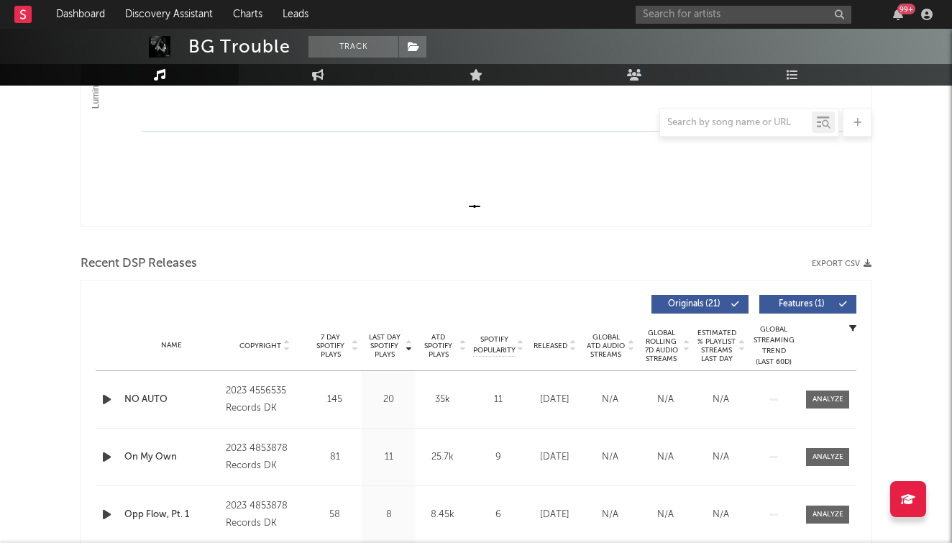
click at [571, 346] on icon at bounding box center [572, 349] width 7 height 6
click at [574, 350] on icon at bounding box center [572, 349] width 7 height 6
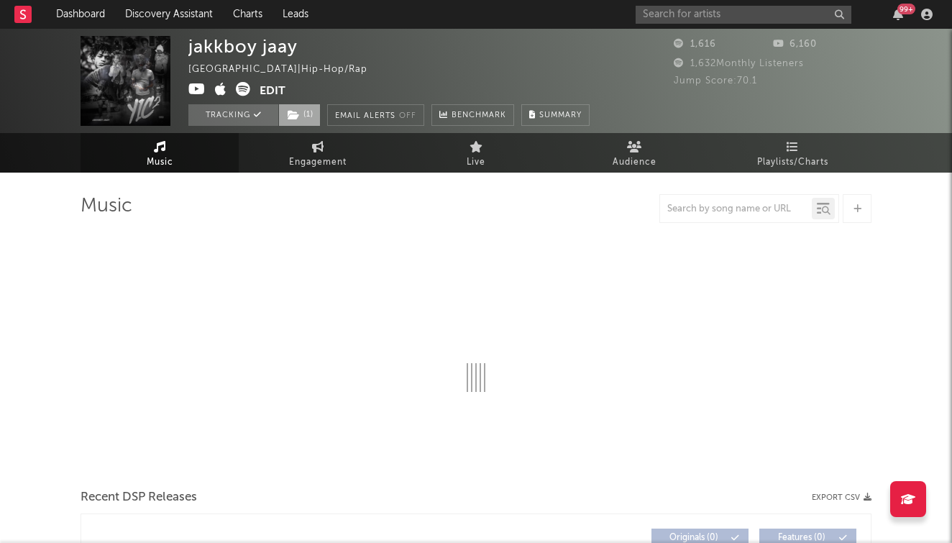
select select "1w"
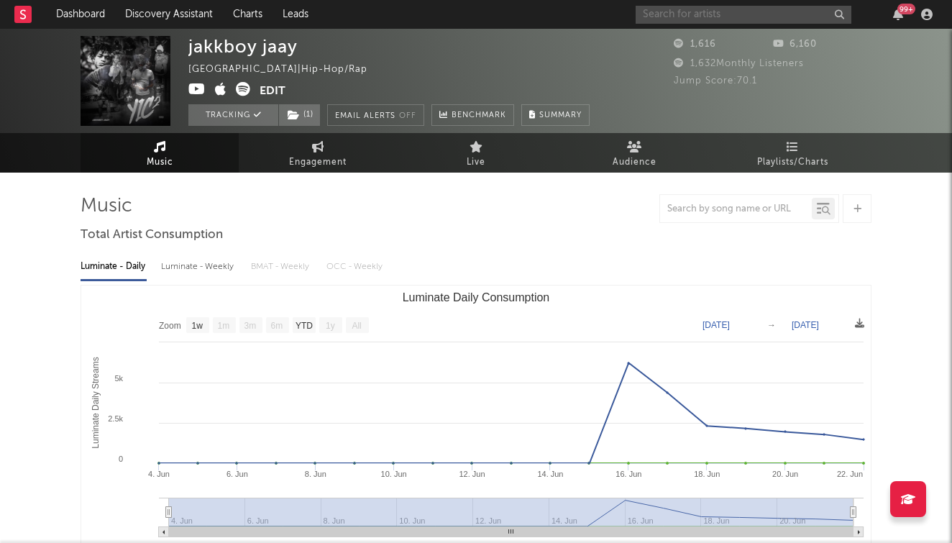
click at [722, 22] on input "text" at bounding box center [743, 15] width 216 height 18
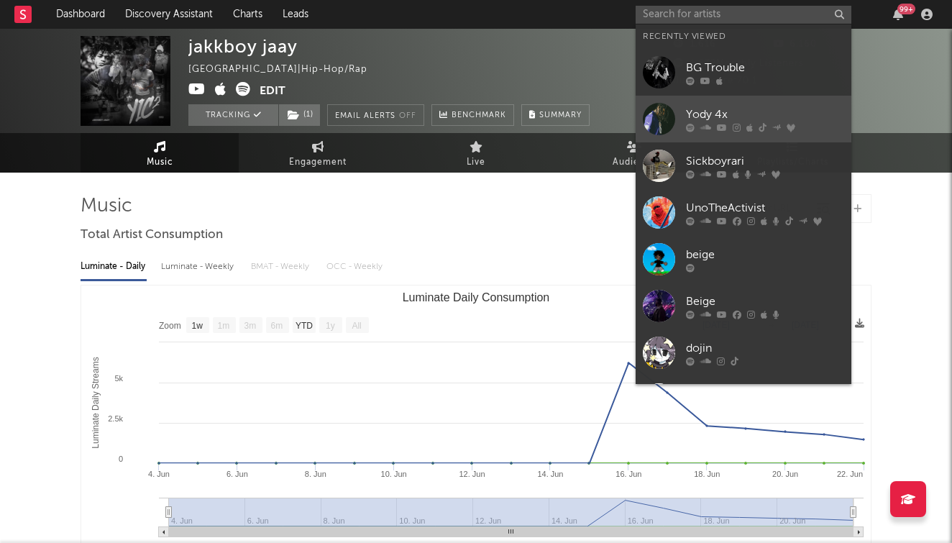
click at [758, 139] on link "Yody 4x" at bounding box center [743, 119] width 216 height 47
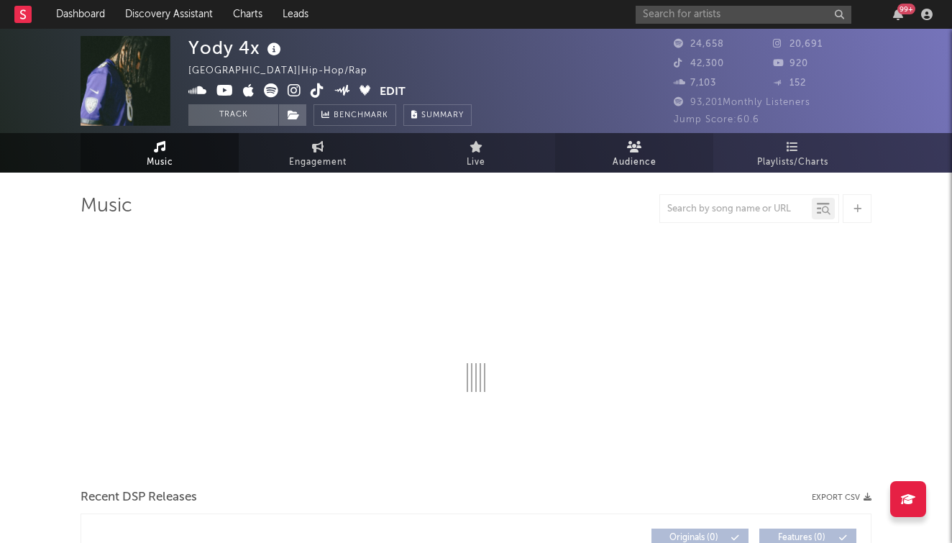
select select "6m"
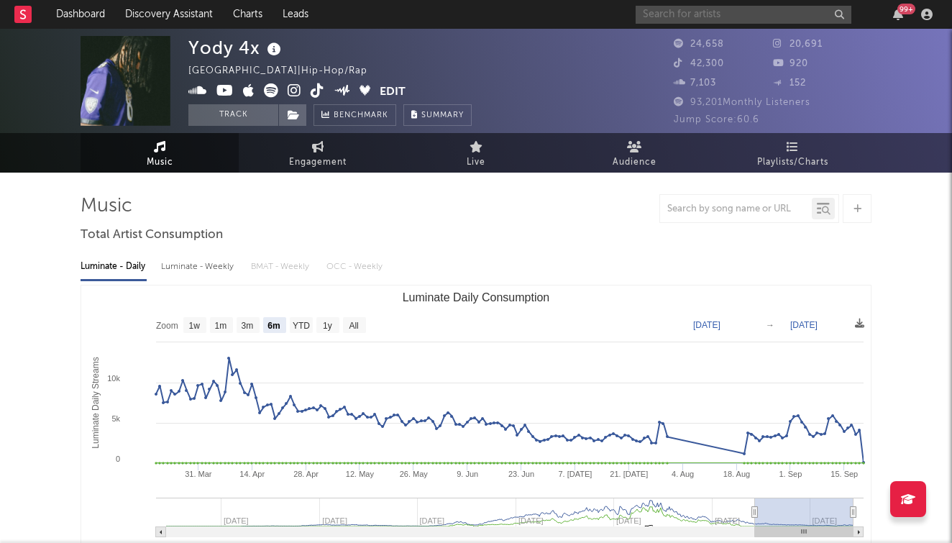
click at [766, 12] on input "text" at bounding box center [743, 15] width 216 height 18
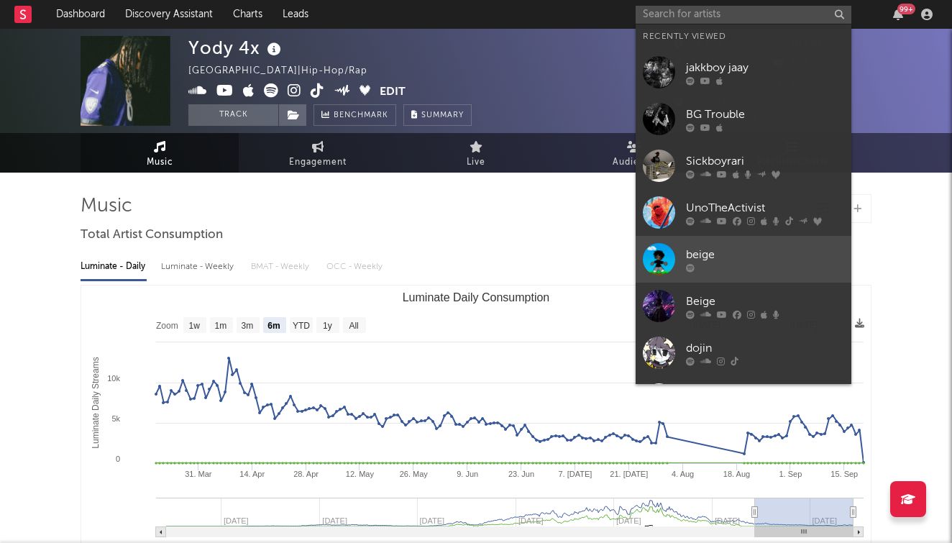
click at [708, 247] on div "beige" at bounding box center [765, 254] width 158 height 17
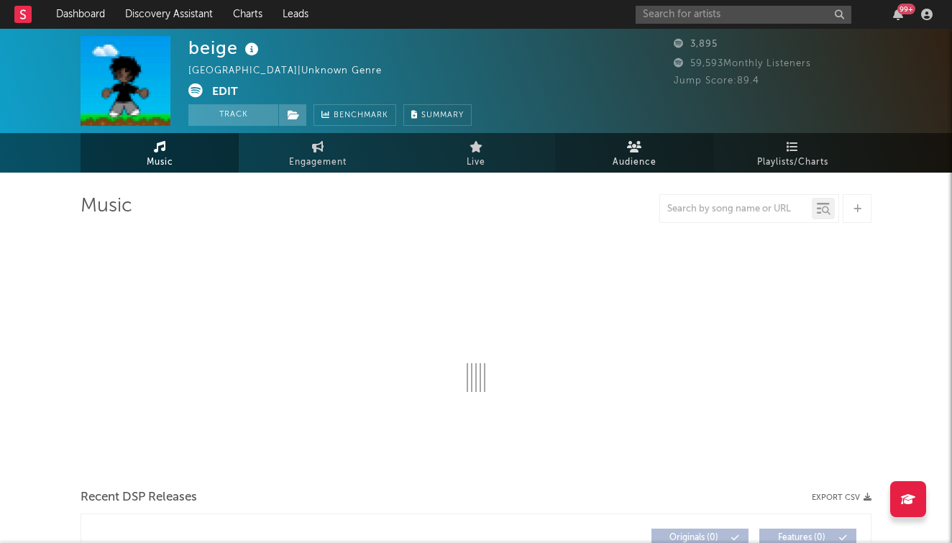
select select "1w"
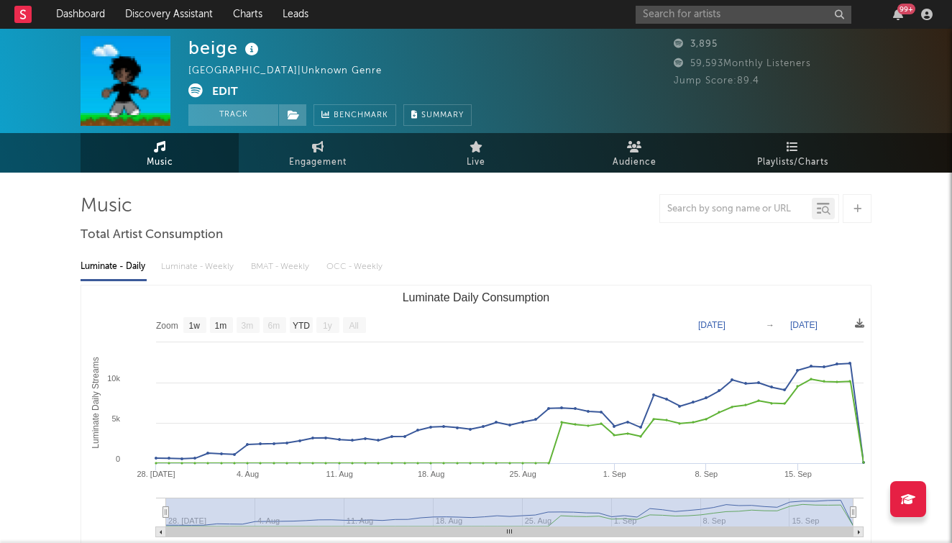
click at [207, 268] on div "Luminate - Daily Luminate - Weekly BMAT - Weekly OCC - Weekly" at bounding box center [476, 266] width 791 height 24
click at [241, 117] on button "Track" at bounding box center [233, 115] width 90 height 22
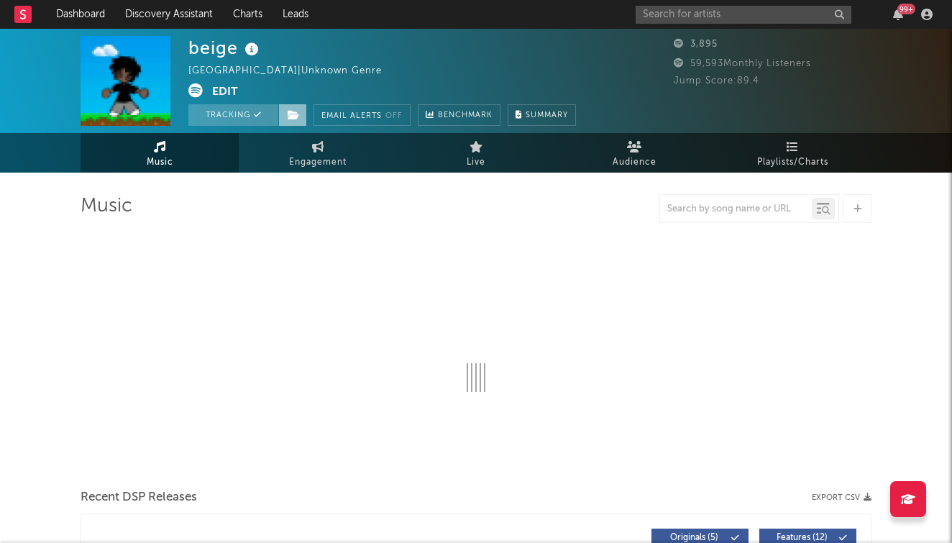
click at [298, 120] on span at bounding box center [292, 115] width 29 height 22
select select "1w"
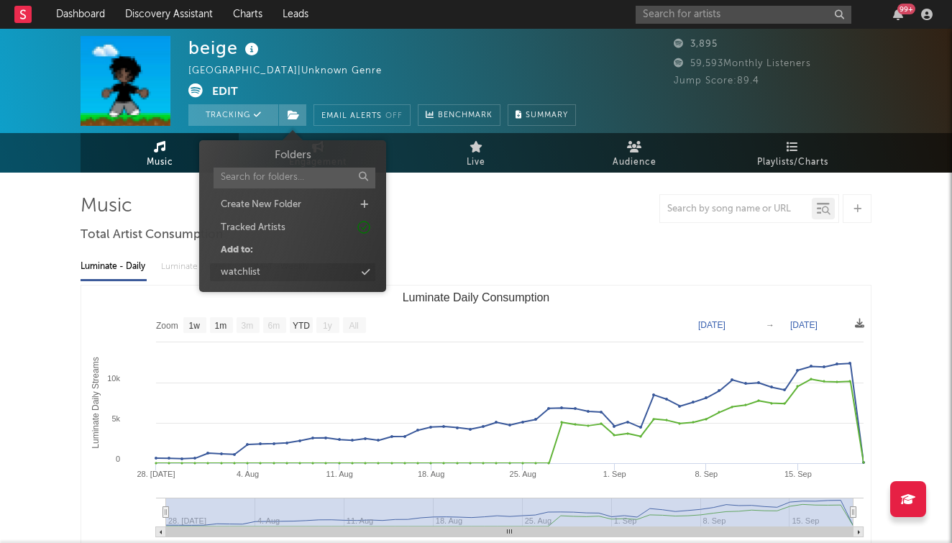
click at [316, 266] on div "watchlist" at bounding box center [292, 272] width 165 height 19
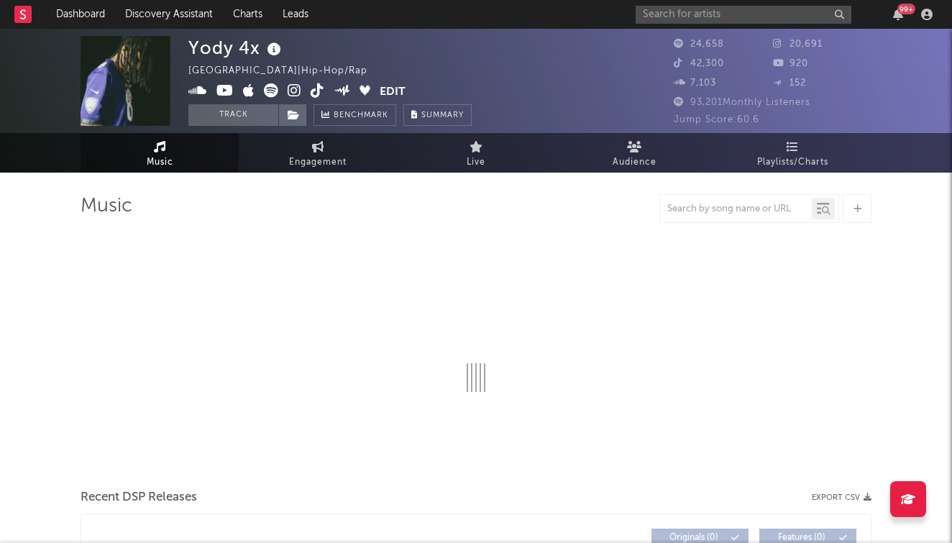
select select "6m"
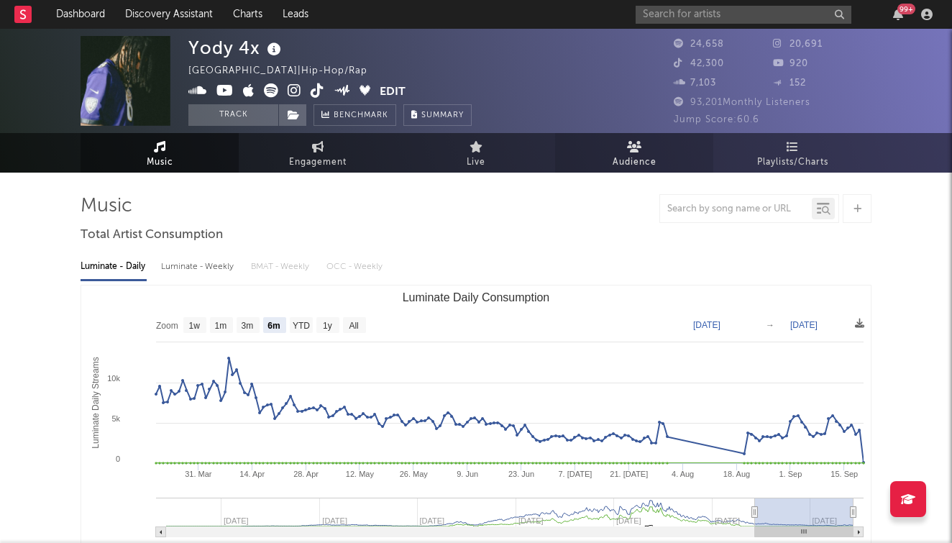
click at [660, 136] on link "Audience" at bounding box center [634, 153] width 158 height 40
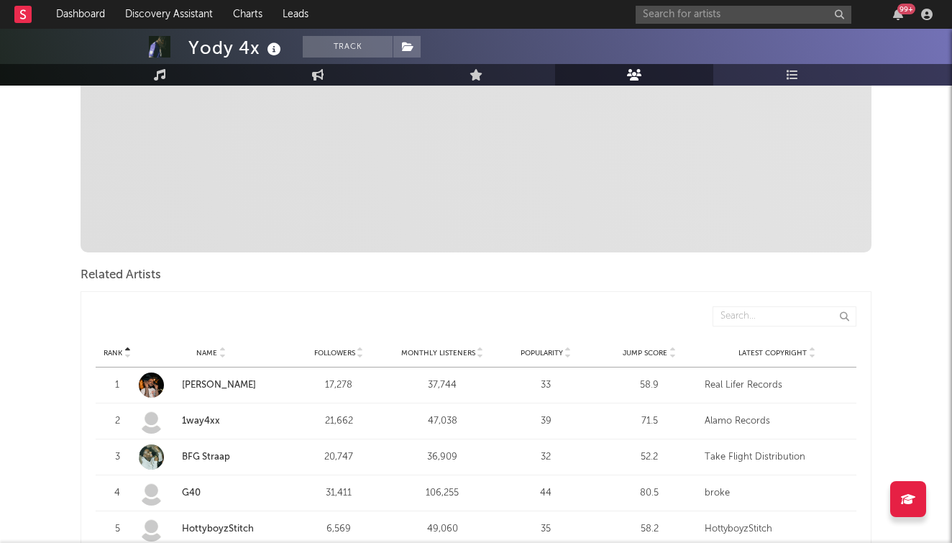
scroll to position [346, 0]
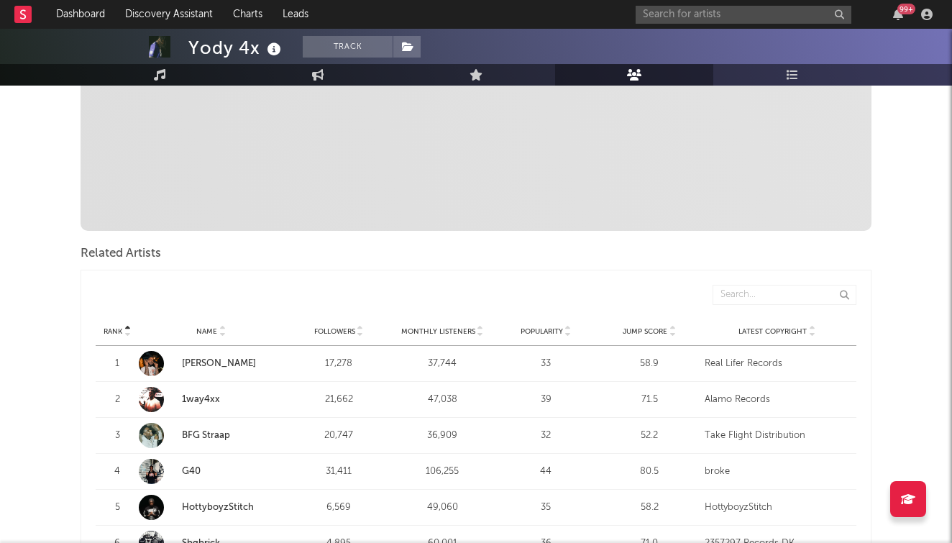
click at [673, 331] on icon at bounding box center [671, 334] width 7 height 6
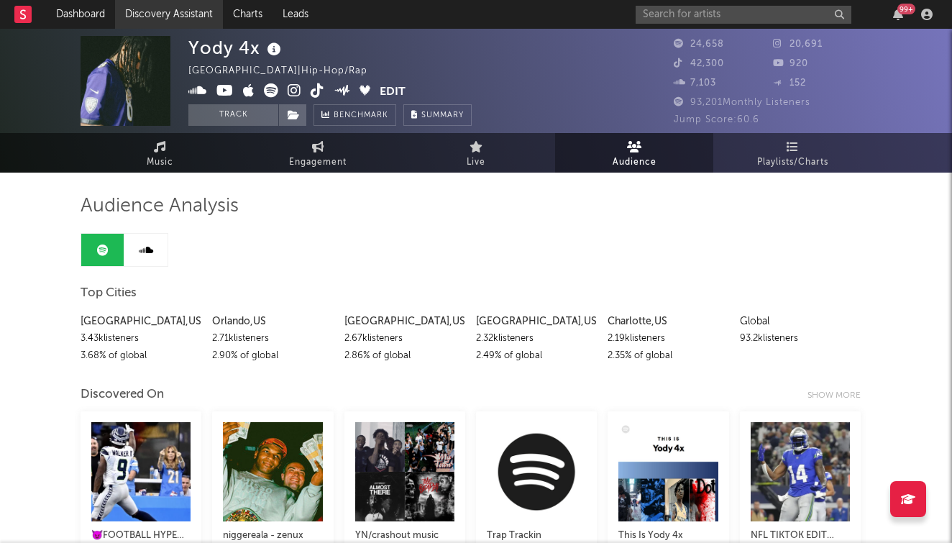
scroll to position [0, 0]
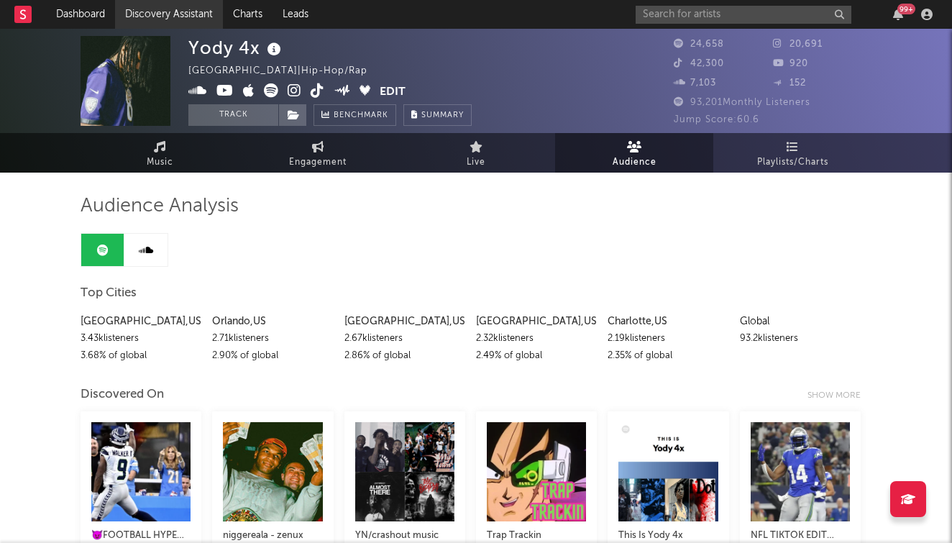
click at [196, 4] on link "Discovery Assistant" at bounding box center [169, 14] width 108 height 29
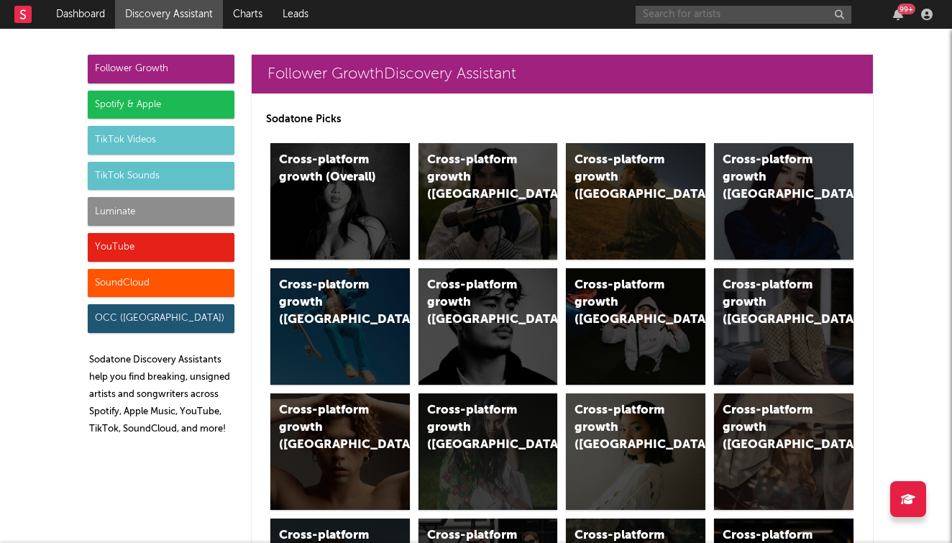
drag, startPoint x: 652, startPoint y: 17, endPoint x: 651, endPoint y: 9, distance: 8.7
click at [652, 17] on input "text" at bounding box center [743, 15] width 216 height 18
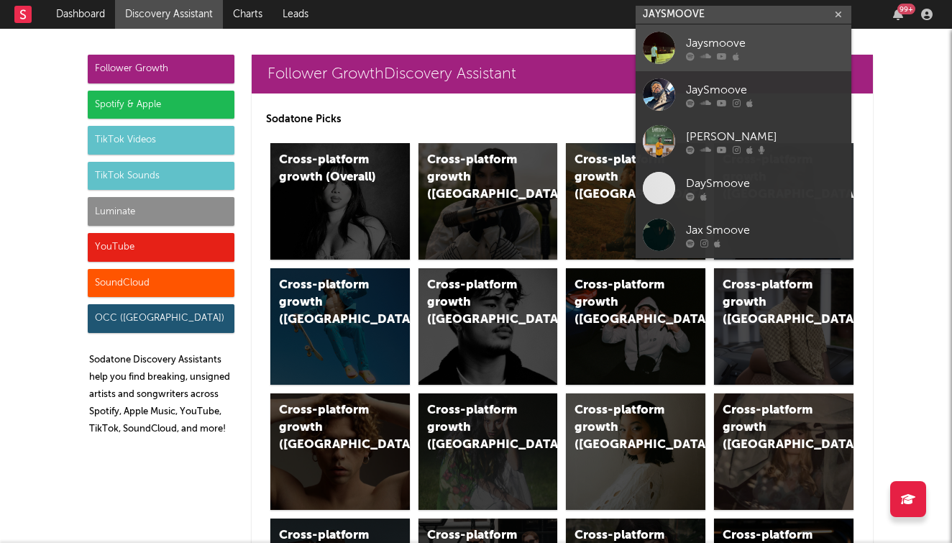
type input "JAYSMOOVE"
click at [682, 43] on link "Jaysmoove" at bounding box center [743, 47] width 216 height 47
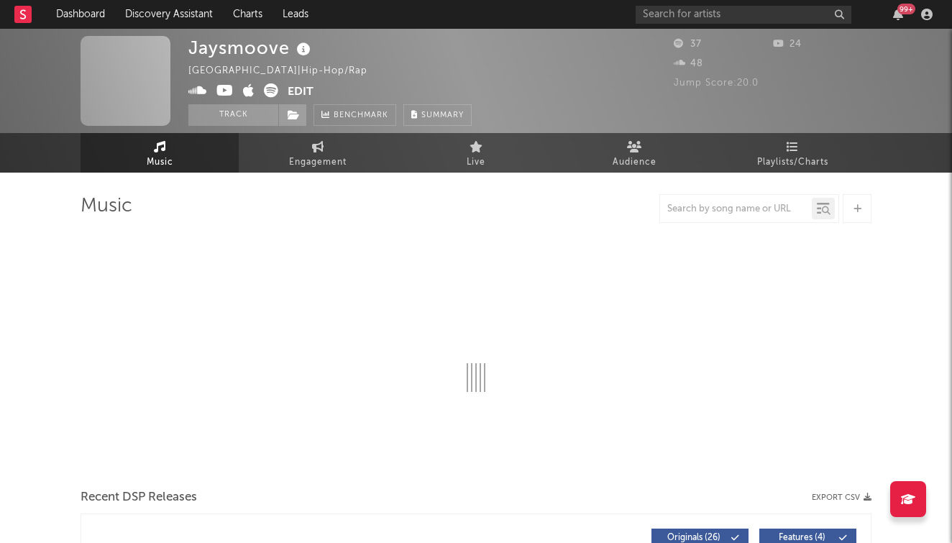
select select "1w"
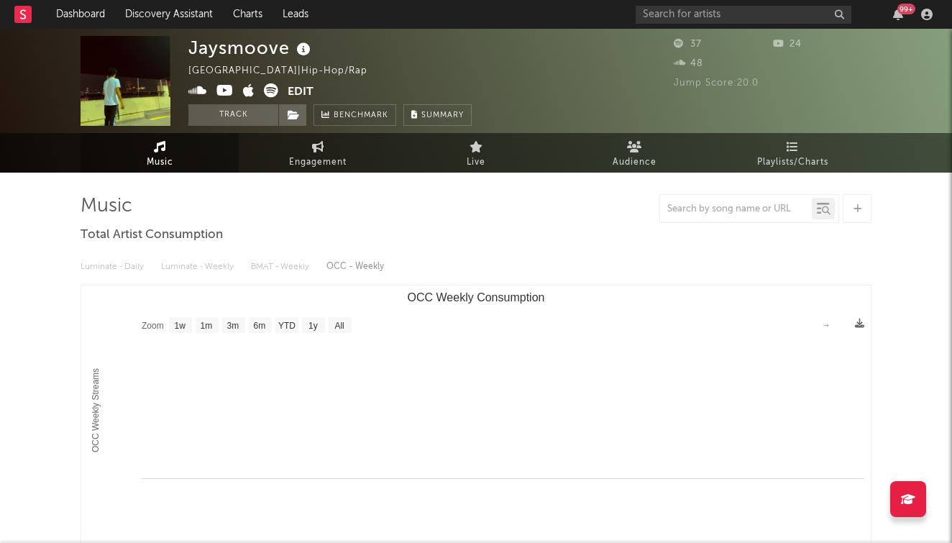
click at [221, 88] on icon at bounding box center [224, 90] width 17 height 14
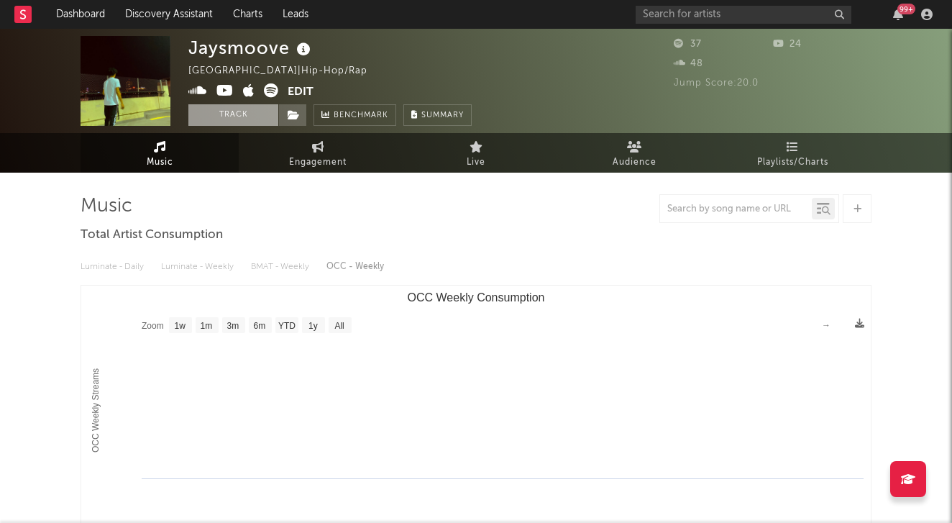
click at [269, 111] on button "Track" at bounding box center [233, 115] width 90 height 22
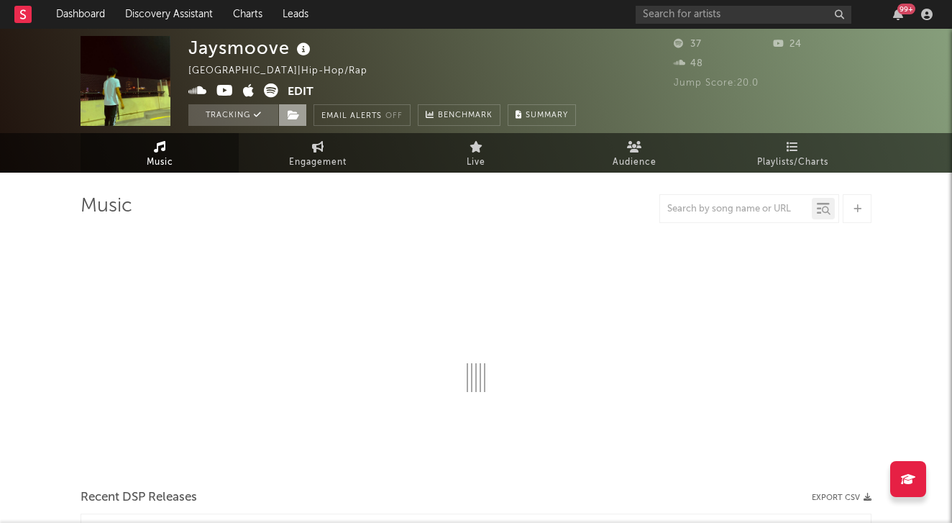
click at [293, 116] on icon at bounding box center [294, 115] width 12 height 10
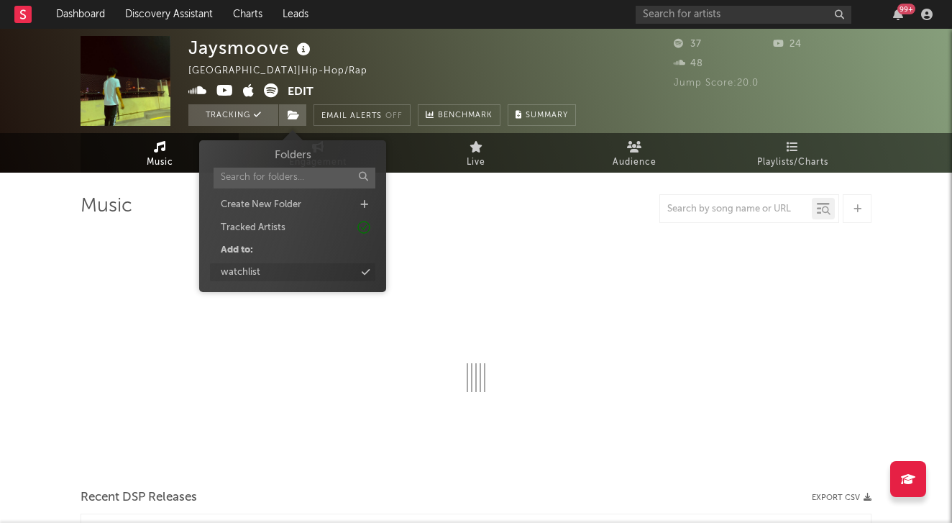
click at [315, 263] on div "watchlist" at bounding box center [292, 272] width 165 height 19
select select "1w"
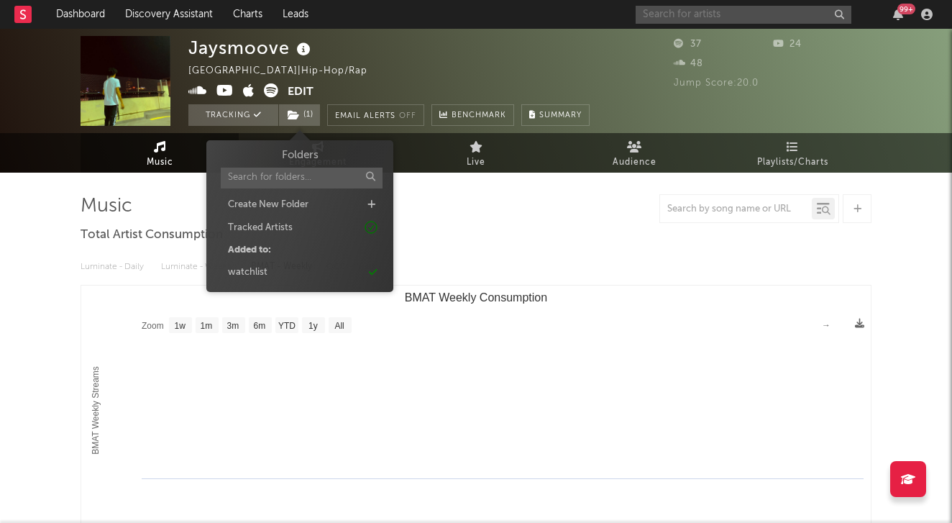
click at [661, 14] on input "text" at bounding box center [743, 15] width 216 height 18
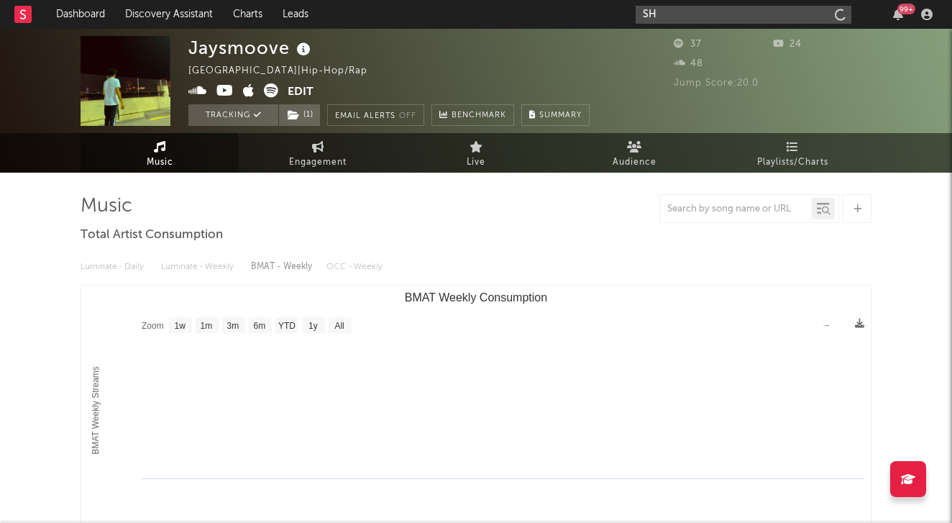
type input "S"
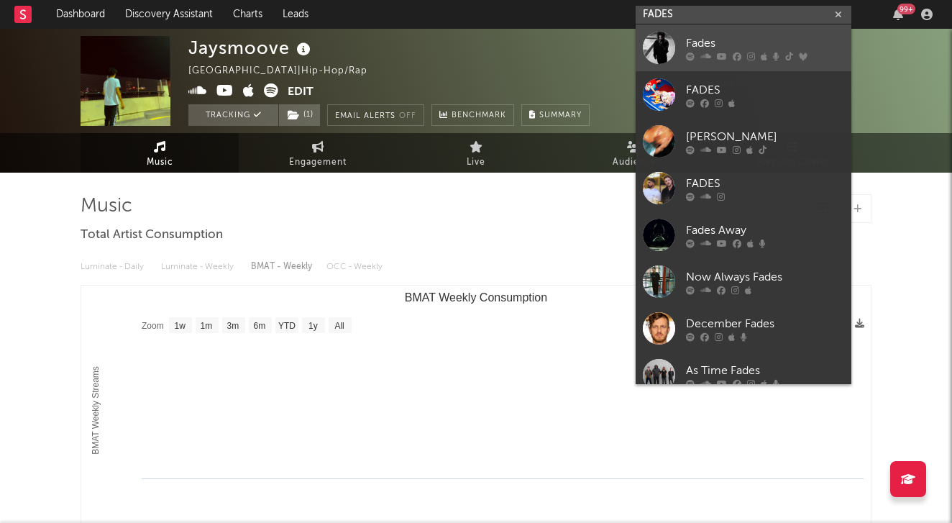
type input "FADES"
click at [769, 52] on link "Fades" at bounding box center [743, 47] width 216 height 47
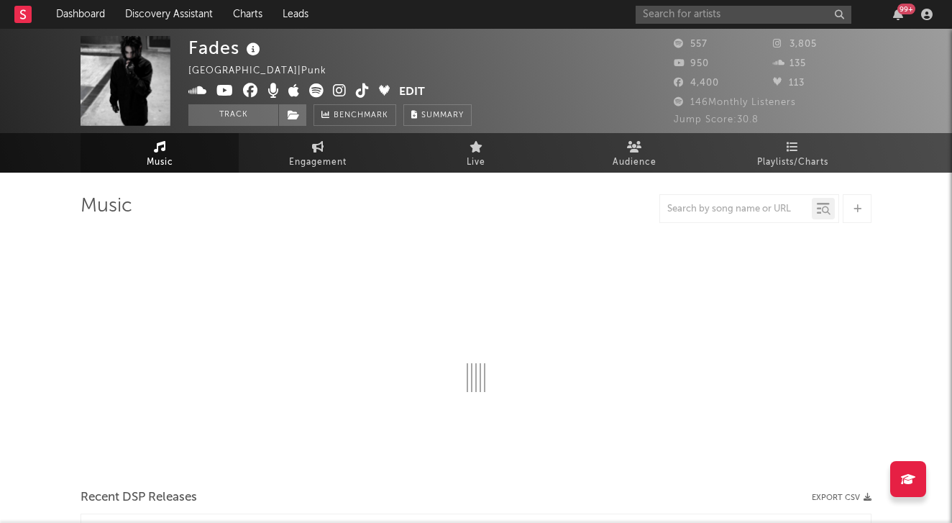
select select "1w"
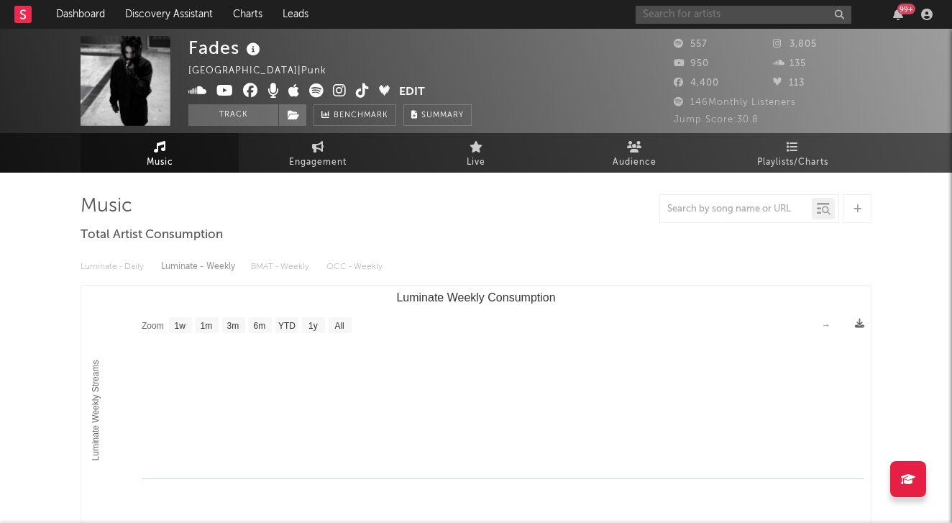
click at [681, 19] on input "text" at bounding box center [743, 15] width 216 height 18
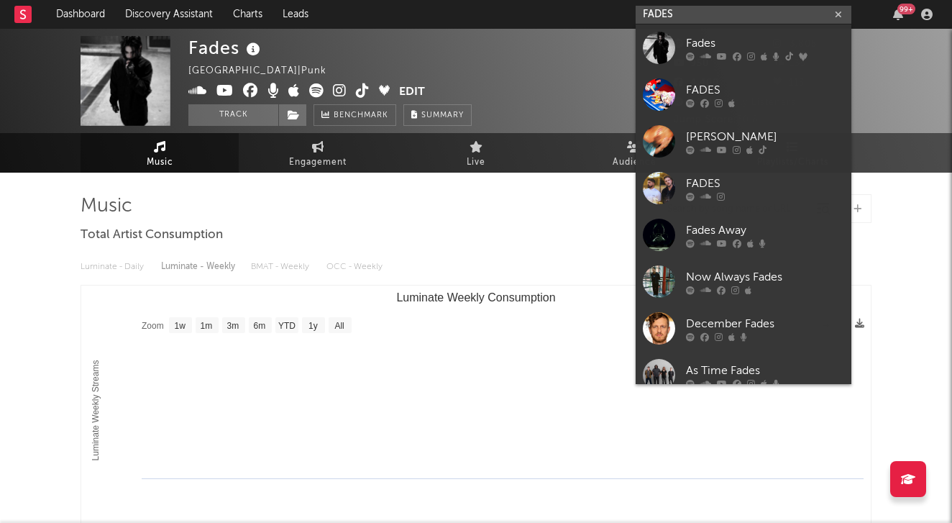
drag, startPoint x: 735, startPoint y: 21, endPoint x: 623, endPoint y: 22, distance: 112.1
click at [623, 22] on nav "Dashboard Discovery Assistant Charts Leads FADES 99 +" at bounding box center [476, 14] width 952 height 29
type input "F"
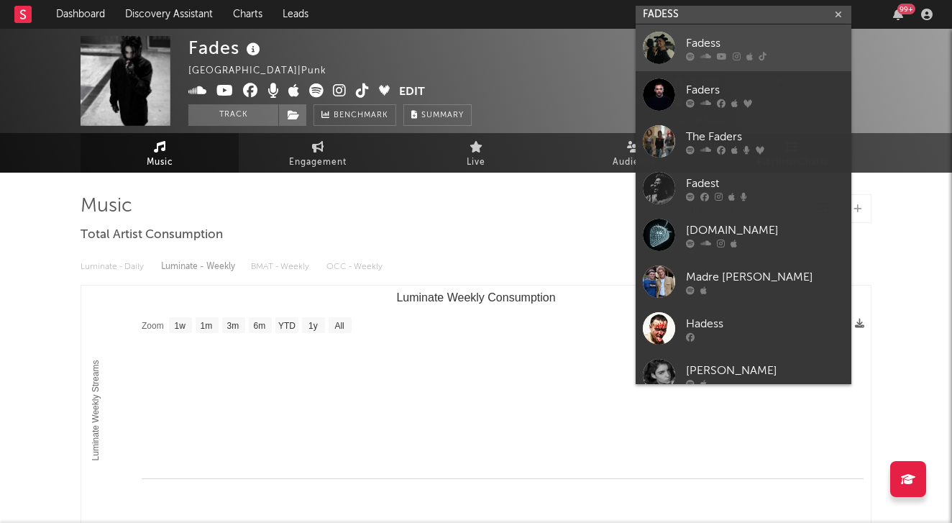
type input "FADESS"
click at [713, 65] on link "Fadess" at bounding box center [743, 47] width 216 height 47
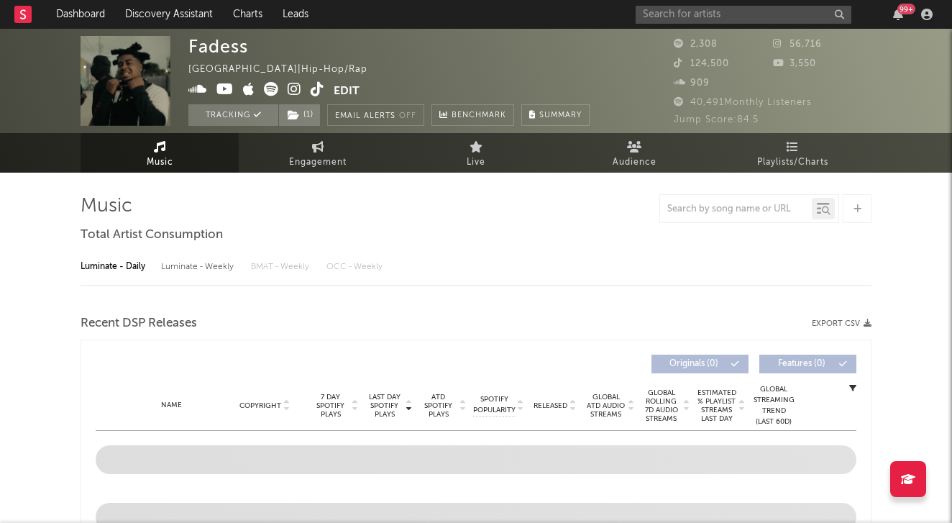
select select "6m"
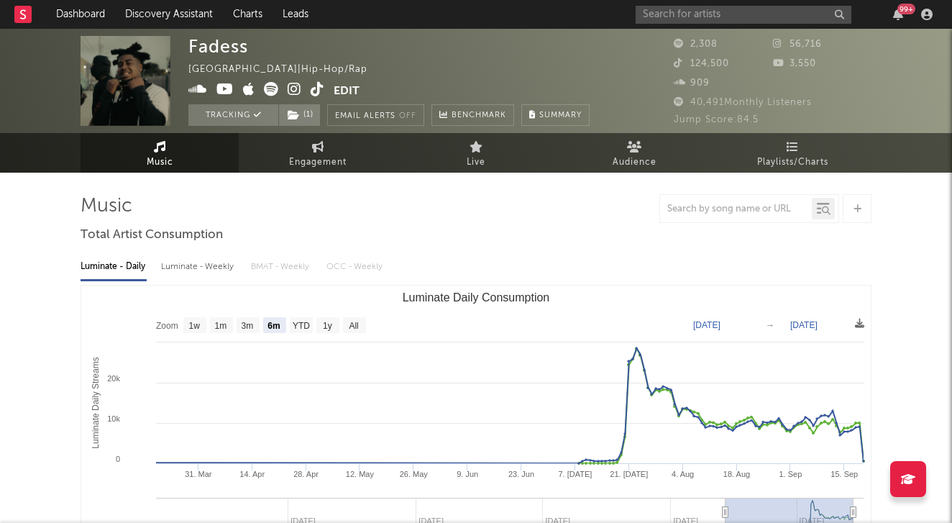
click at [178, 266] on div "Luminate - Weekly" at bounding box center [198, 266] width 75 height 24
select select "1w"
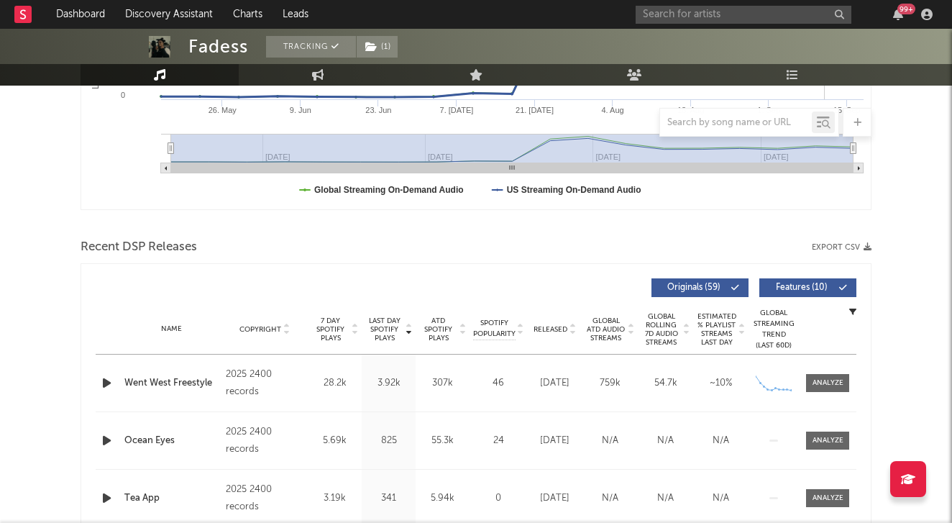
scroll to position [372, 0]
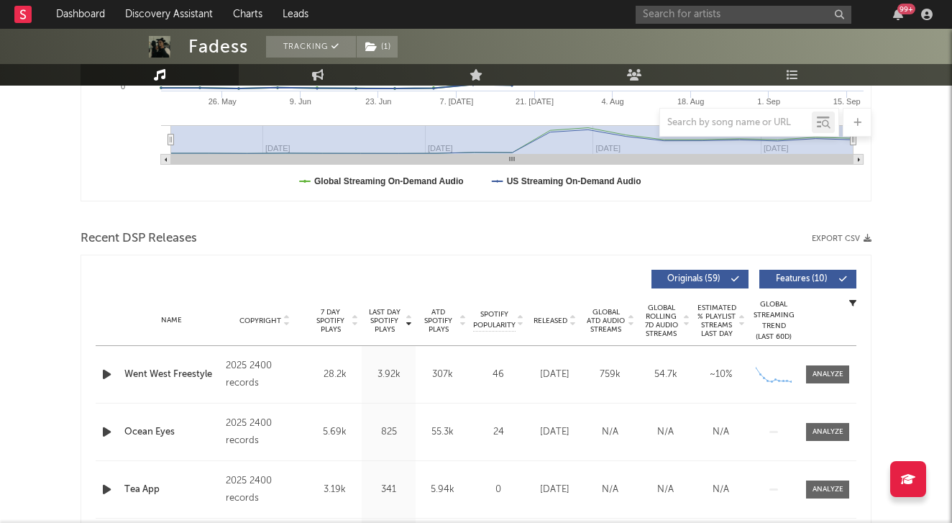
click at [106, 373] on icon "button" at bounding box center [106, 374] width 15 height 18
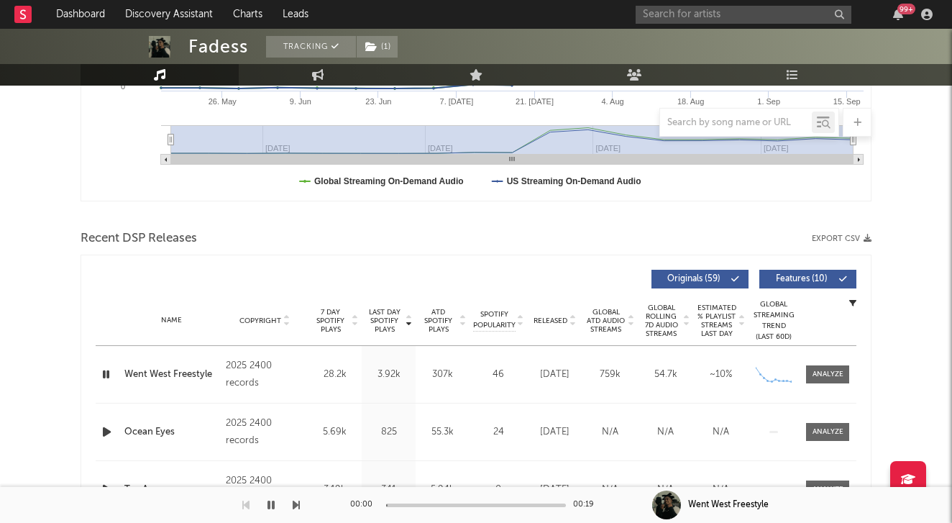
click at [106, 373] on icon "button" at bounding box center [106, 374] width 14 height 18
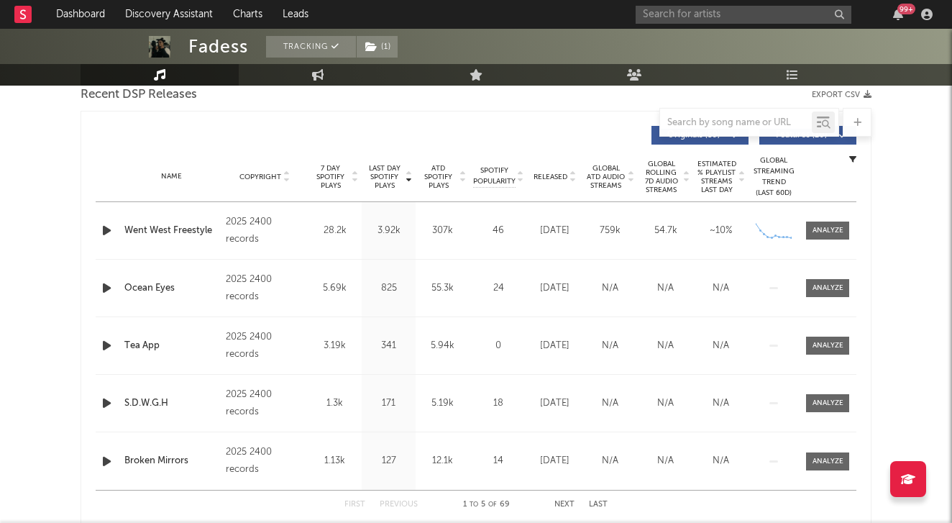
scroll to position [461, 0]
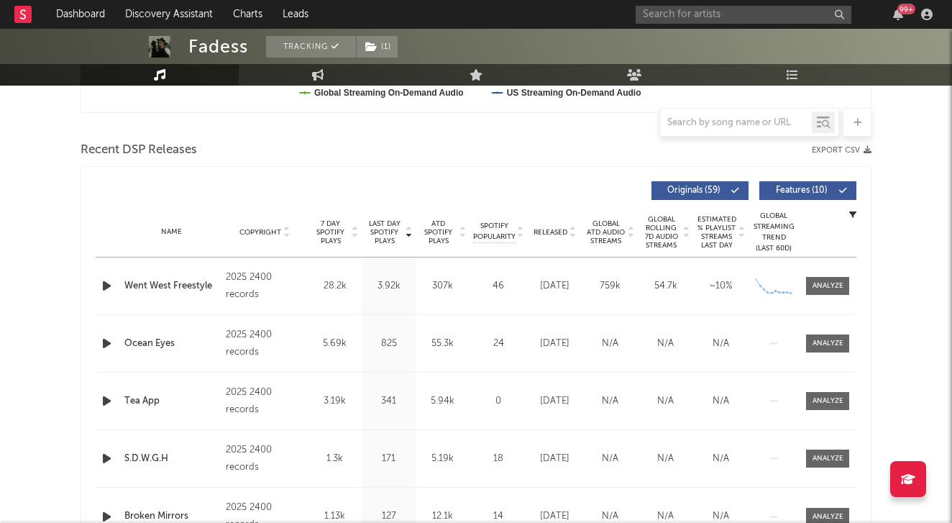
click at [569, 233] on icon at bounding box center [572, 235] width 7 height 6
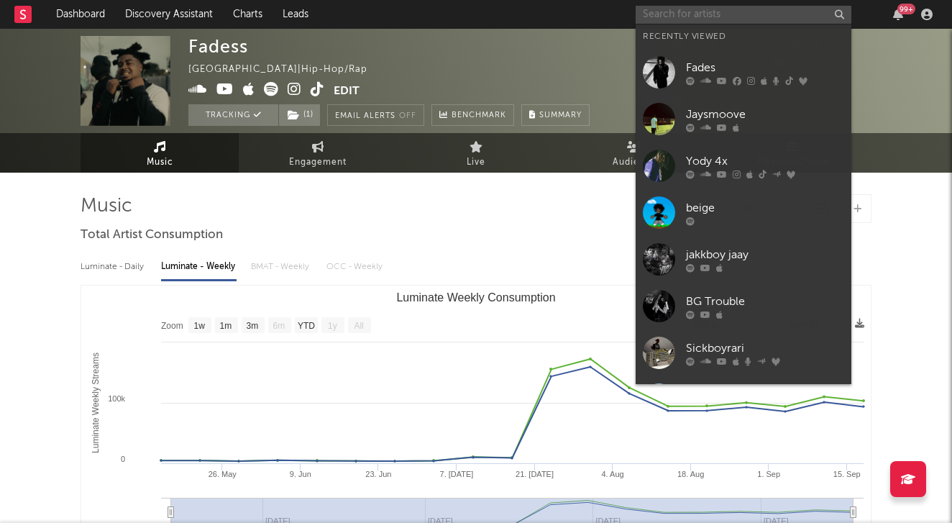
click at [697, 19] on input "text" at bounding box center [743, 15] width 216 height 18
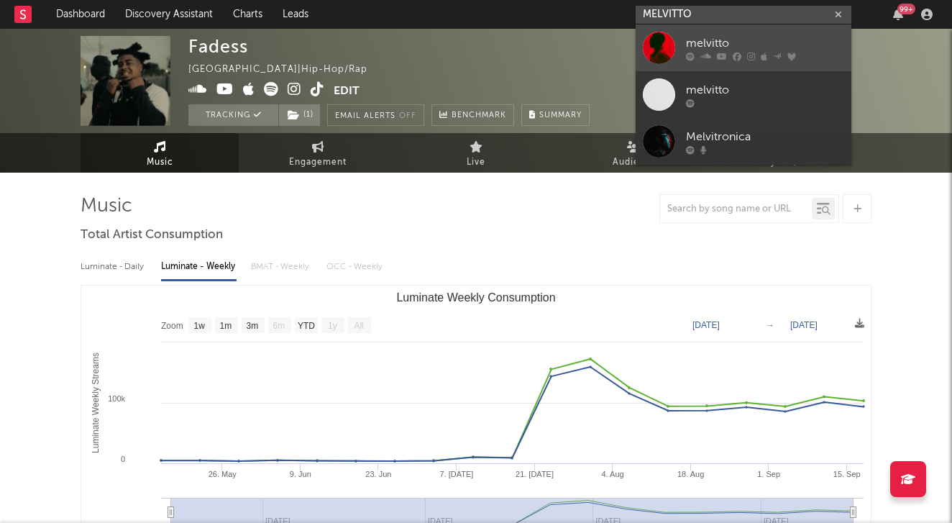
type input "MELVITTO"
click at [743, 54] on div at bounding box center [765, 56] width 158 height 9
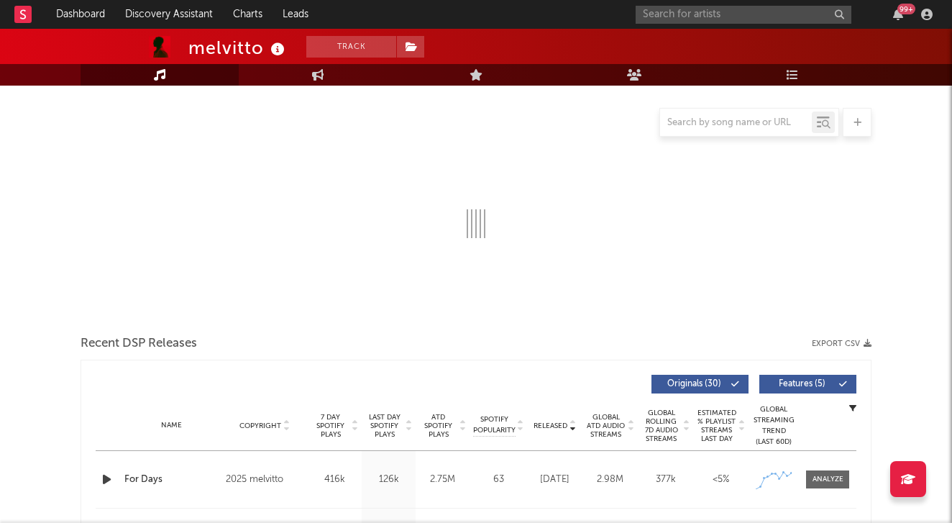
select select "6m"
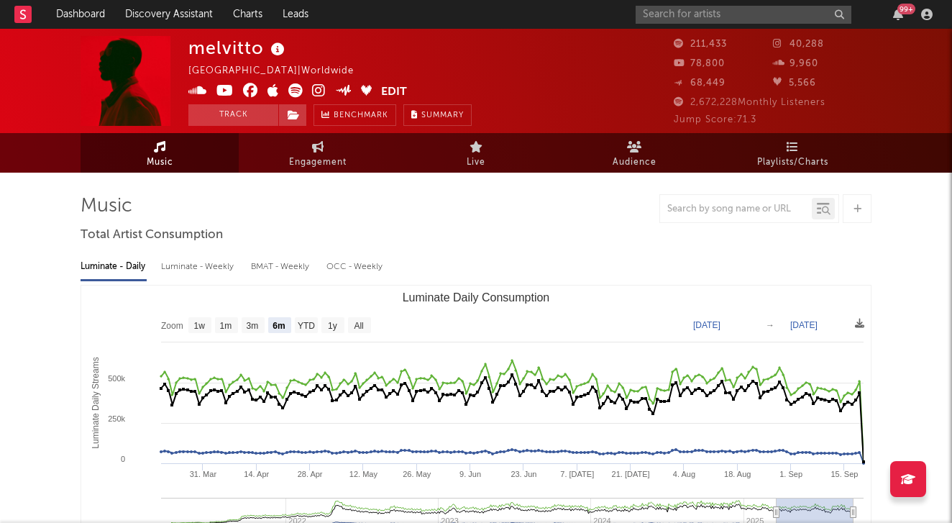
click at [215, 271] on div "Luminate - Weekly" at bounding box center [198, 266] width 75 height 24
select select "6m"
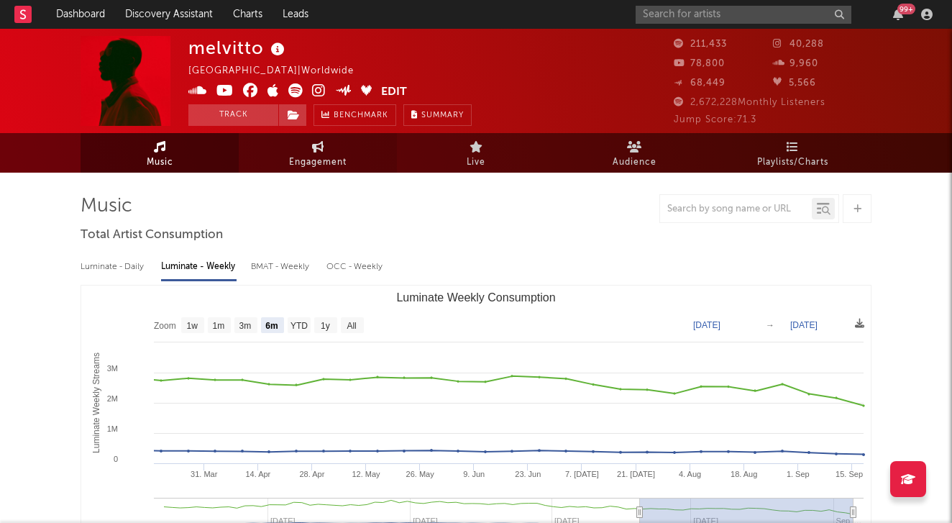
click at [332, 166] on span "Engagement" at bounding box center [318, 162] width 58 height 17
select select "1w"
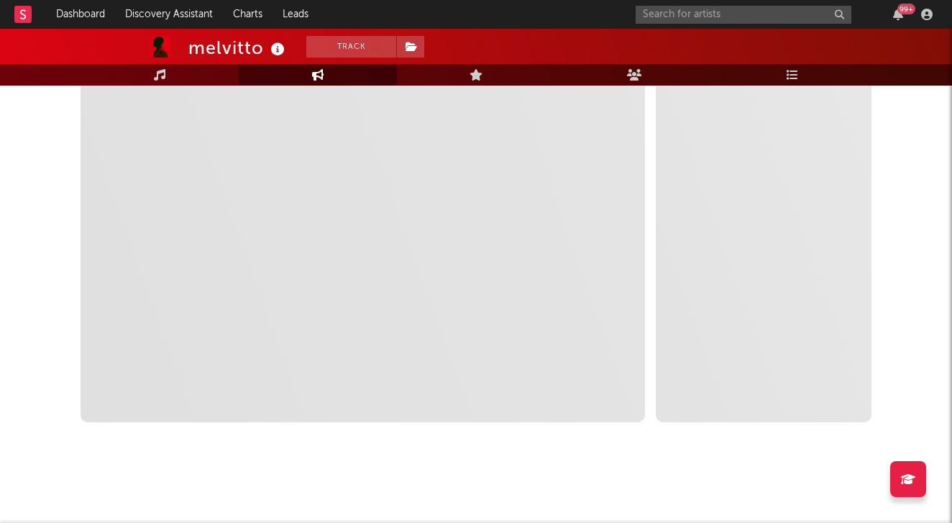
scroll to position [261, 0]
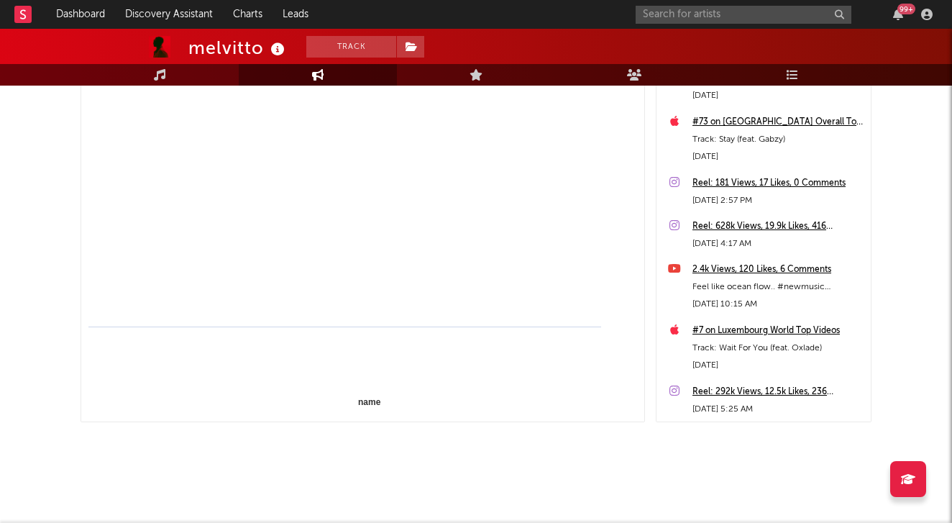
select select "1m"
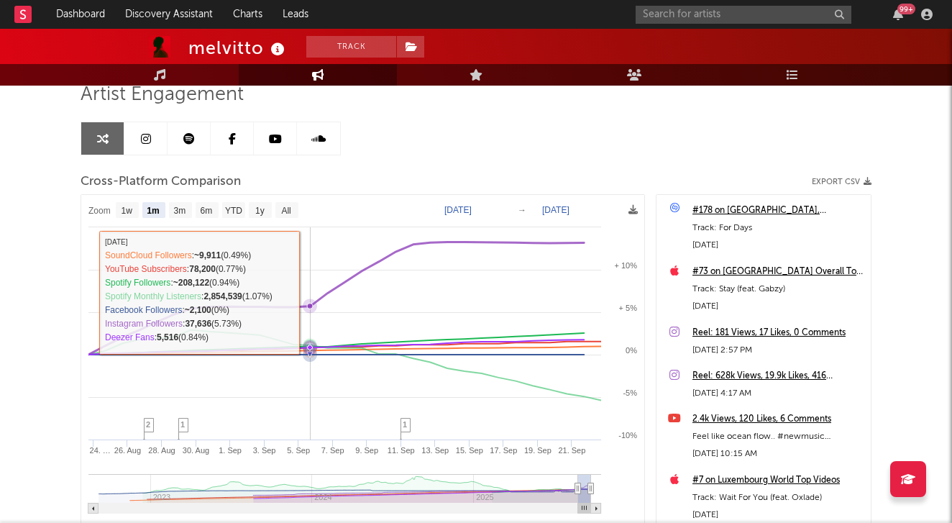
scroll to position [15, 0]
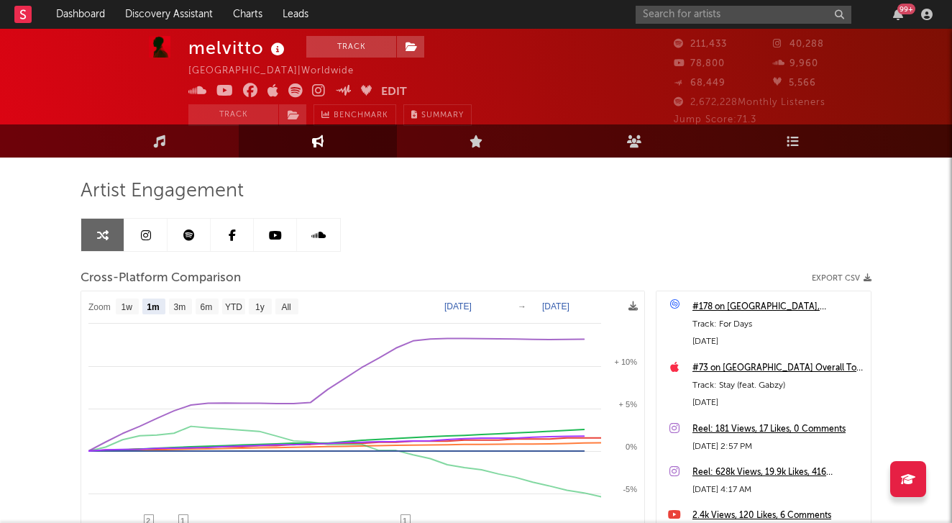
click at [318, 91] on icon at bounding box center [319, 90] width 14 height 14
click at [391, 49] on button "Track" at bounding box center [351, 47] width 90 height 22
select select "1w"
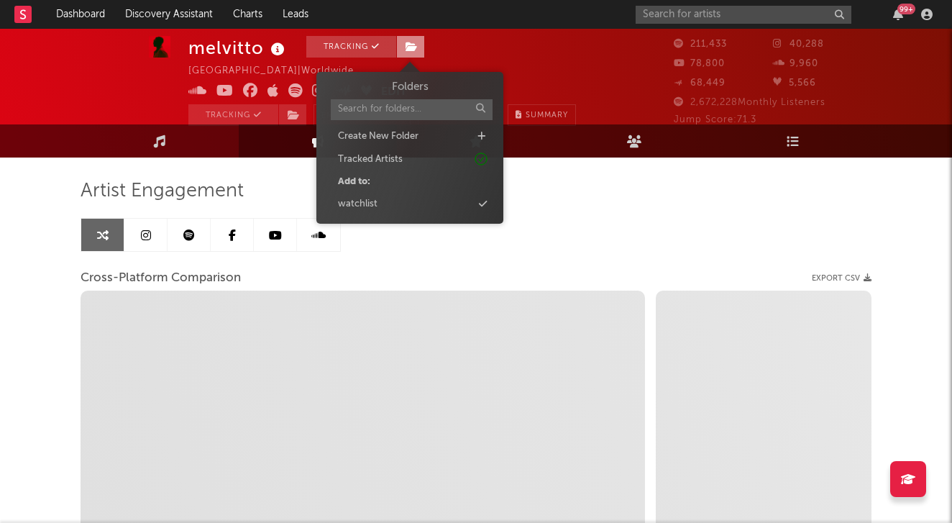
click at [414, 55] on span at bounding box center [410, 47] width 29 height 22
click at [402, 211] on div "watchlist" at bounding box center [409, 204] width 165 height 19
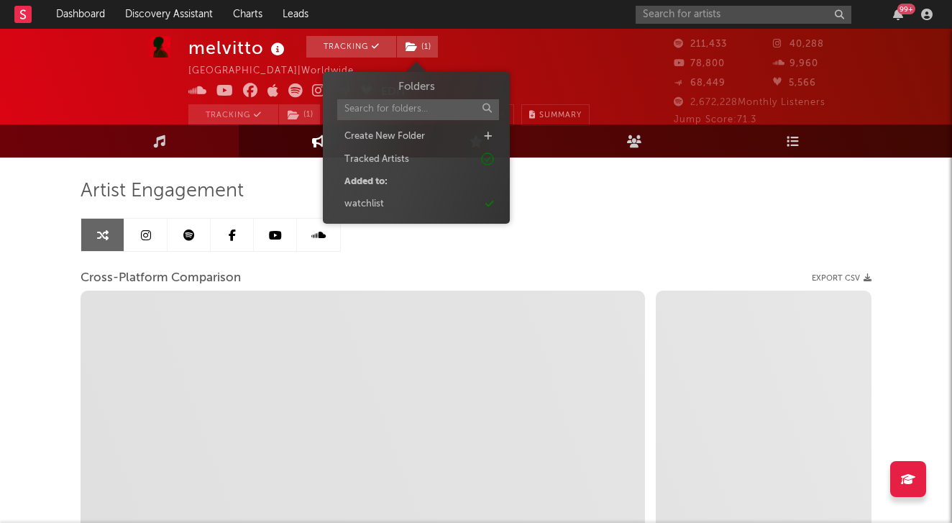
select select "1m"
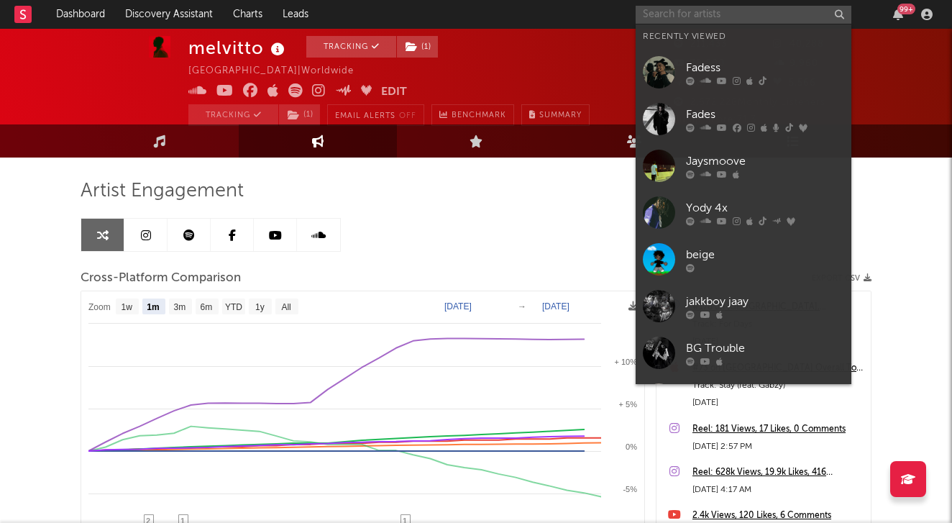
click at [681, 18] on input "text" at bounding box center [743, 15] width 216 height 18
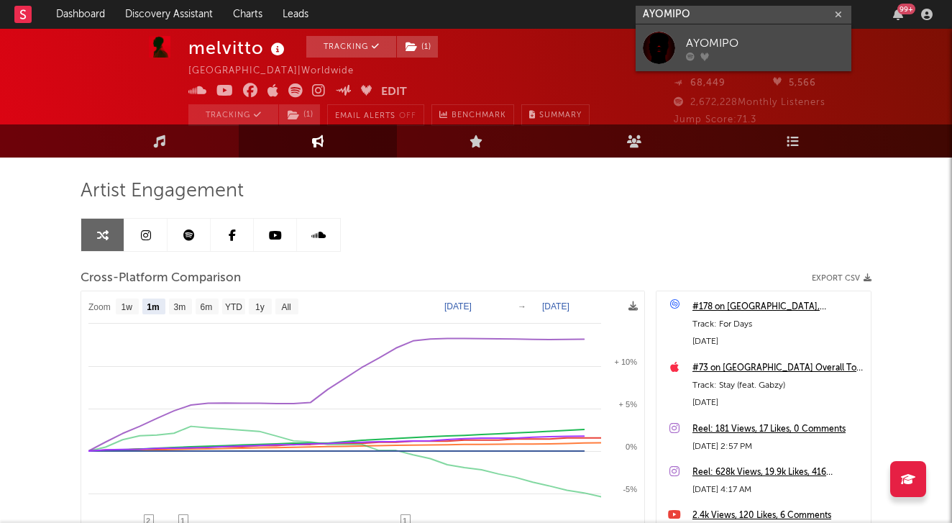
type input "AYOMIPO"
click at [753, 30] on link "AYOMIPO" at bounding box center [743, 47] width 216 height 47
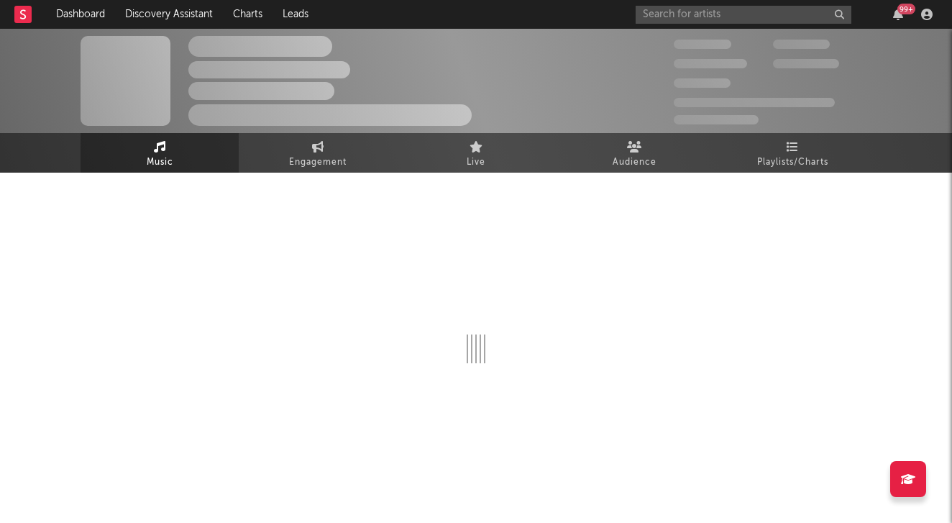
select select "6m"
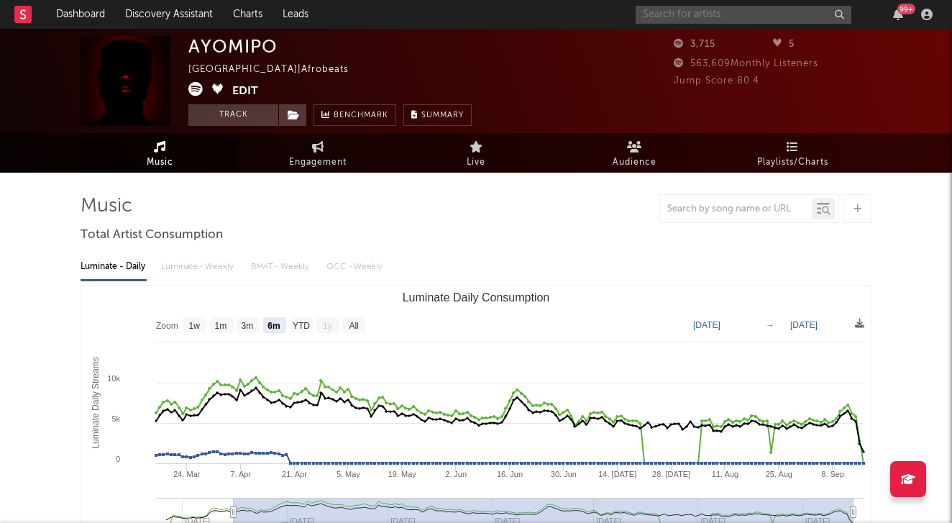
click at [654, 17] on input "text" at bounding box center [743, 15] width 216 height 18
click at [694, 10] on input "text" at bounding box center [743, 15] width 216 height 18
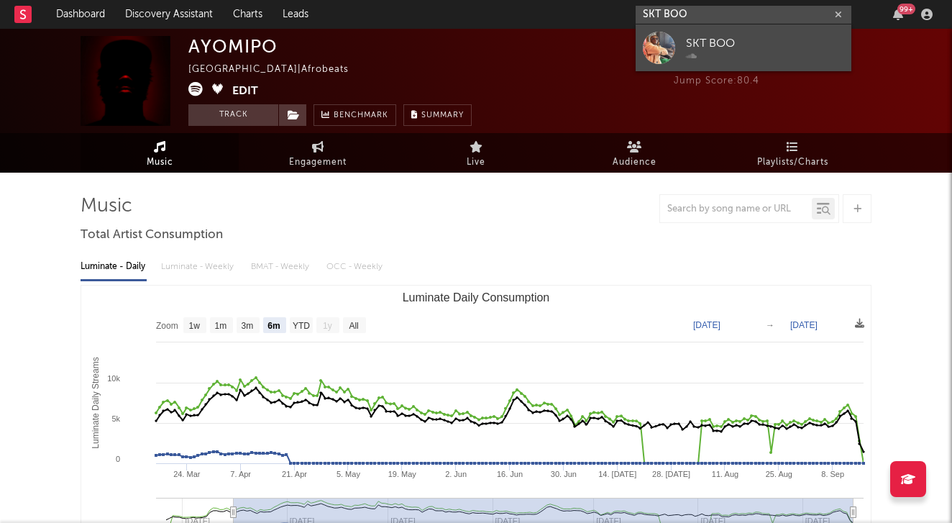
type input "SKT BOO"
click at [749, 45] on div "SKT BOO" at bounding box center [765, 43] width 158 height 17
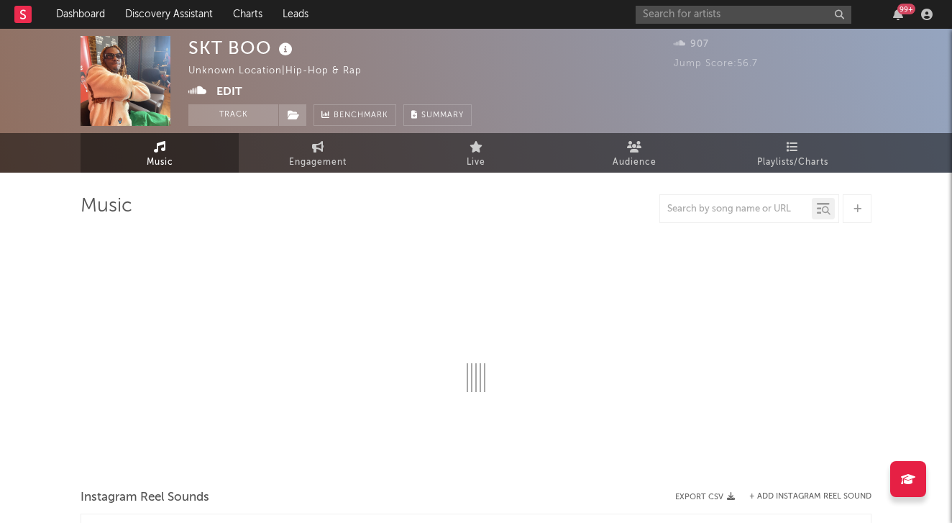
select select "1w"
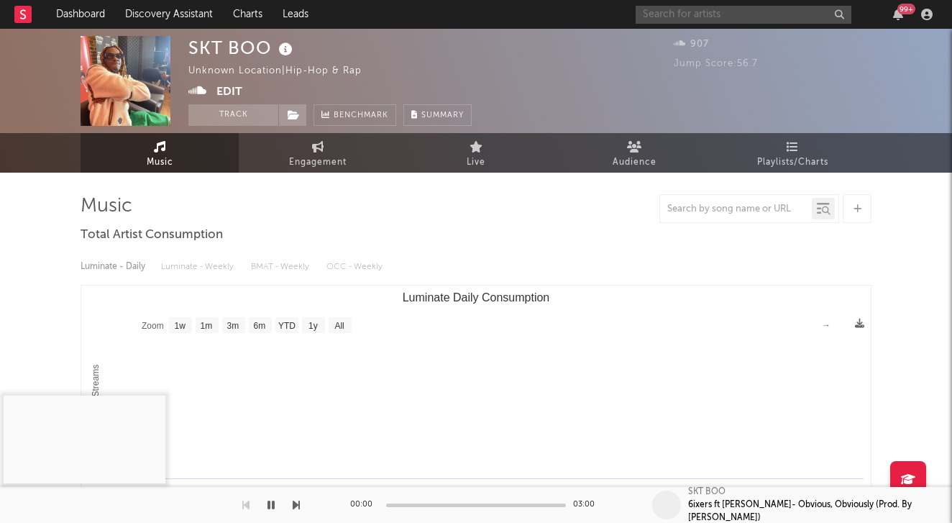
click at [695, 9] on input "text" at bounding box center [743, 15] width 216 height 18
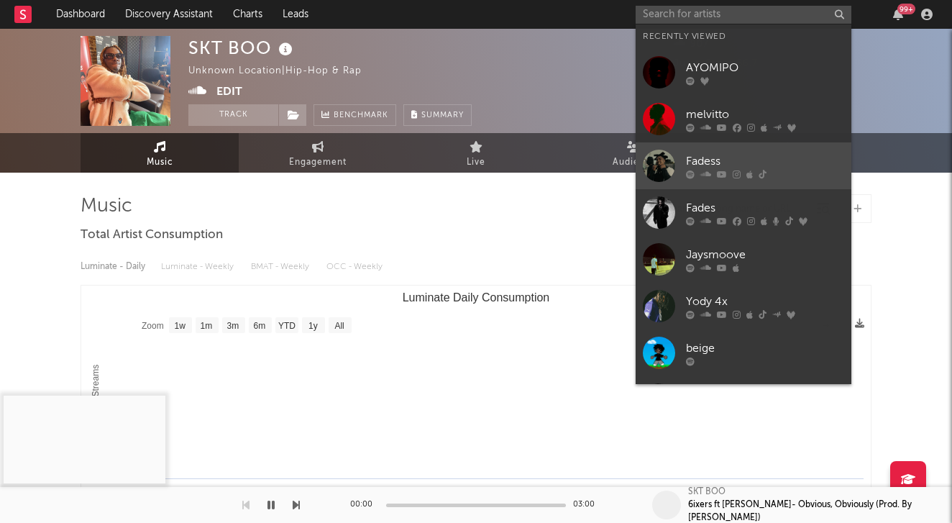
click at [696, 150] on link "Fadess" at bounding box center [743, 165] width 216 height 47
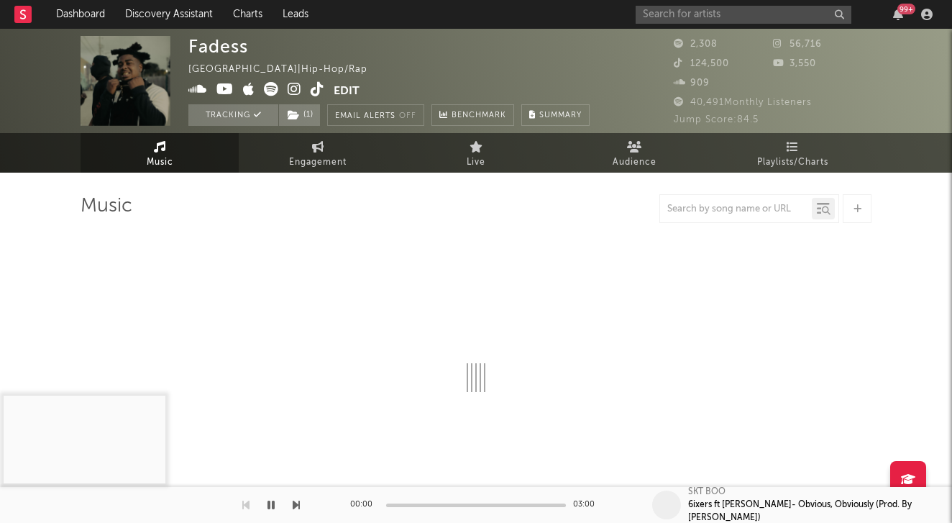
select select "6m"
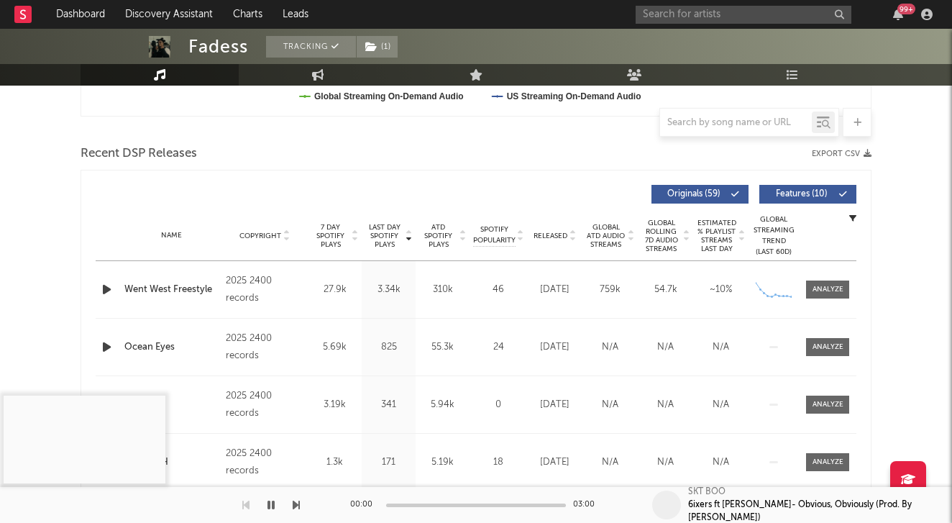
scroll to position [482, 0]
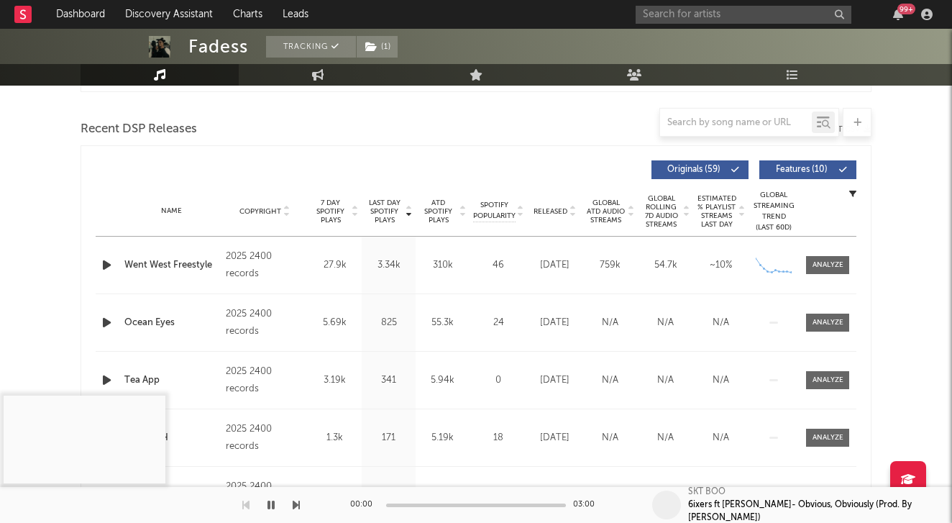
click at [596, 183] on div "Last Day Spotify Plays Copyright 7 Day Spotify Plays Last Day Spotify Plays ATD…" at bounding box center [476, 169] width 760 height 33
click at [574, 213] on icon at bounding box center [572, 214] width 7 height 6
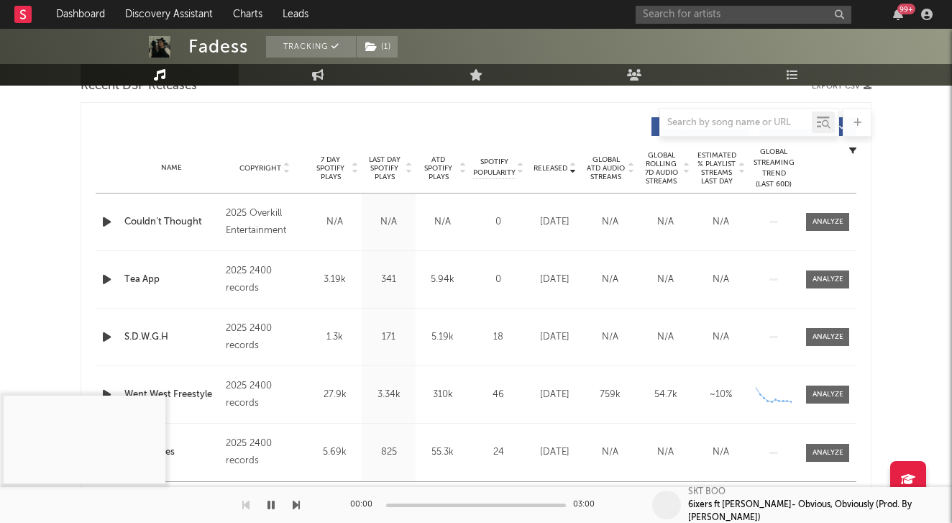
scroll to position [535, 0]
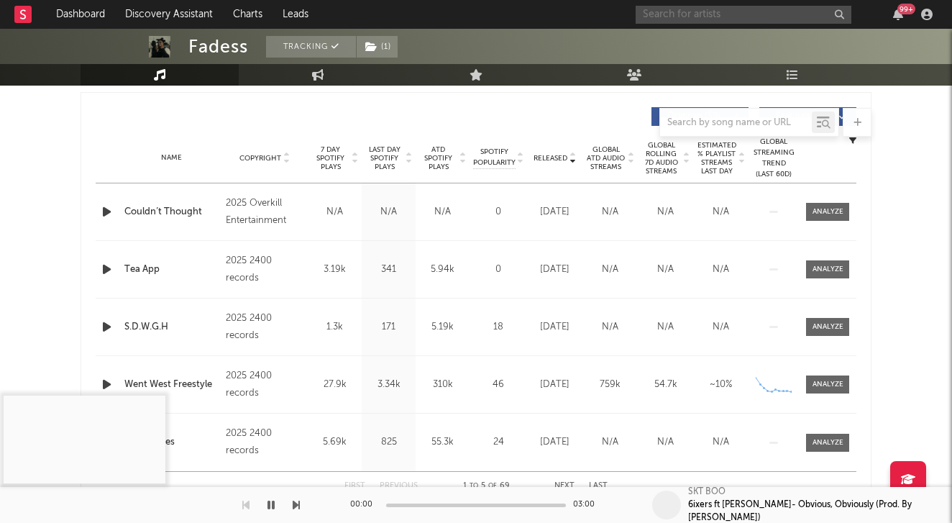
click at [712, 11] on input "text" at bounding box center [743, 15] width 216 height 18
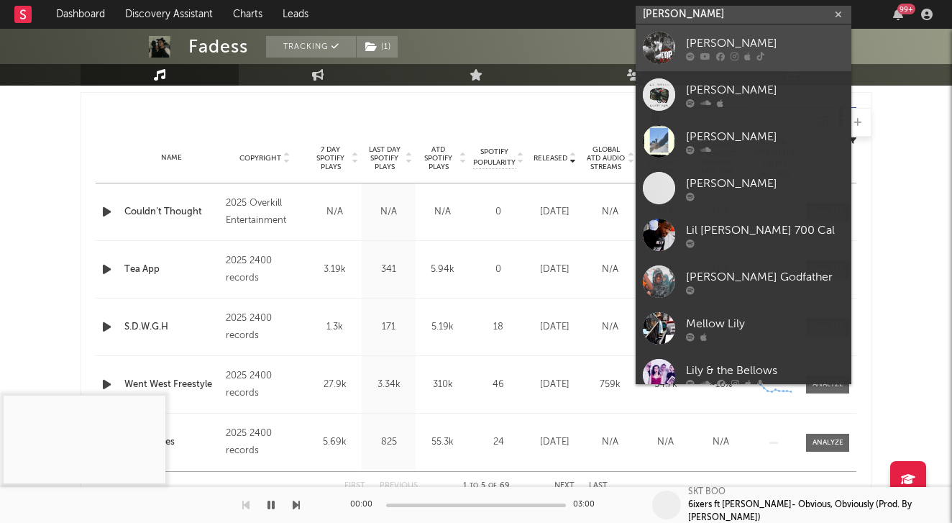
type input "[PERSON_NAME]"
click at [713, 55] on div at bounding box center [765, 56] width 158 height 9
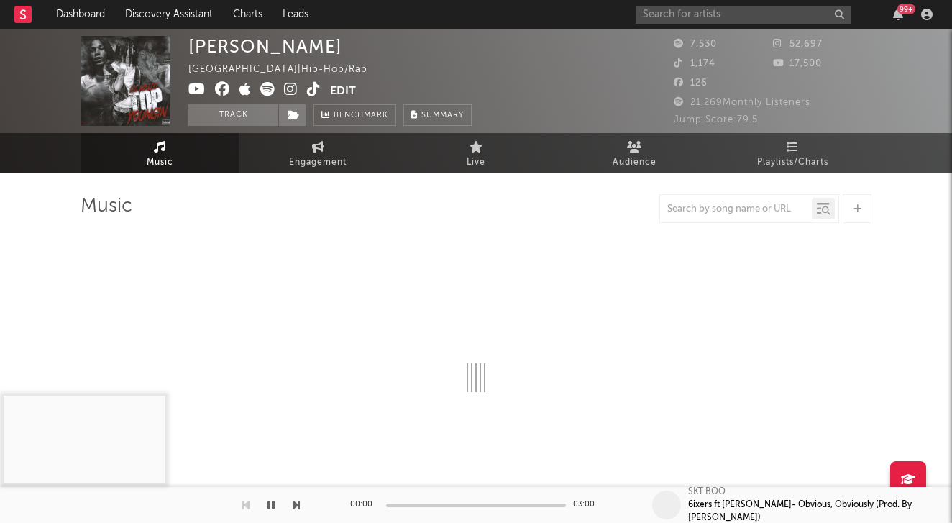
select select "6m"
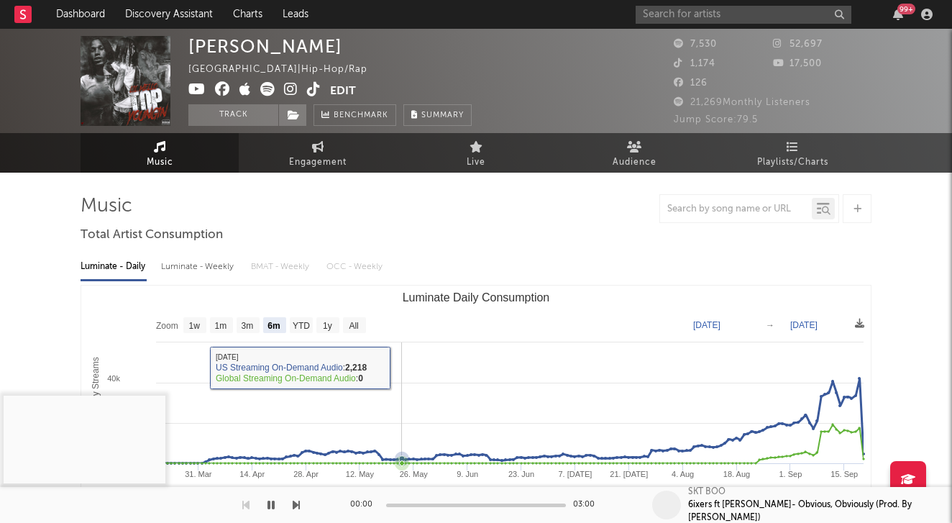
scroll to position [12, 0]
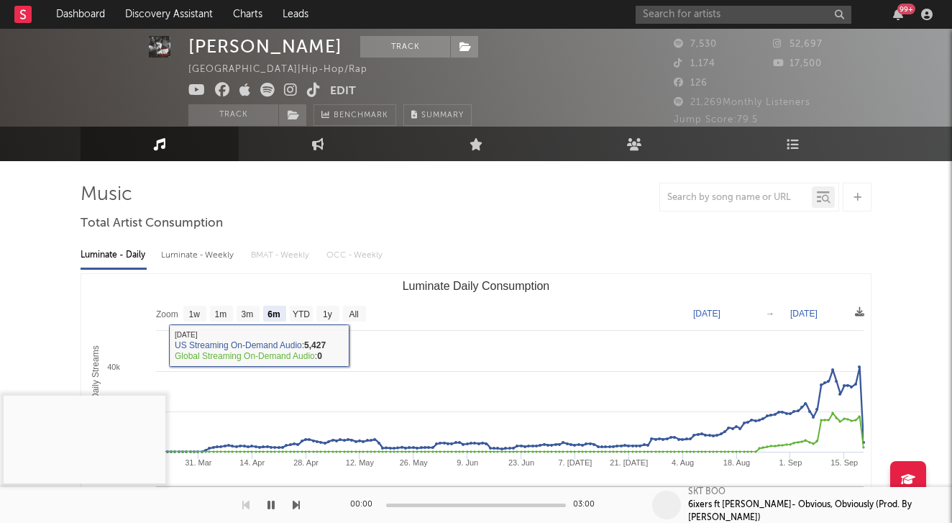
click at [205, 247] on div "Luminate - Weekly" at bounding box center [198, 255] width 75 height 24
select select "6m"
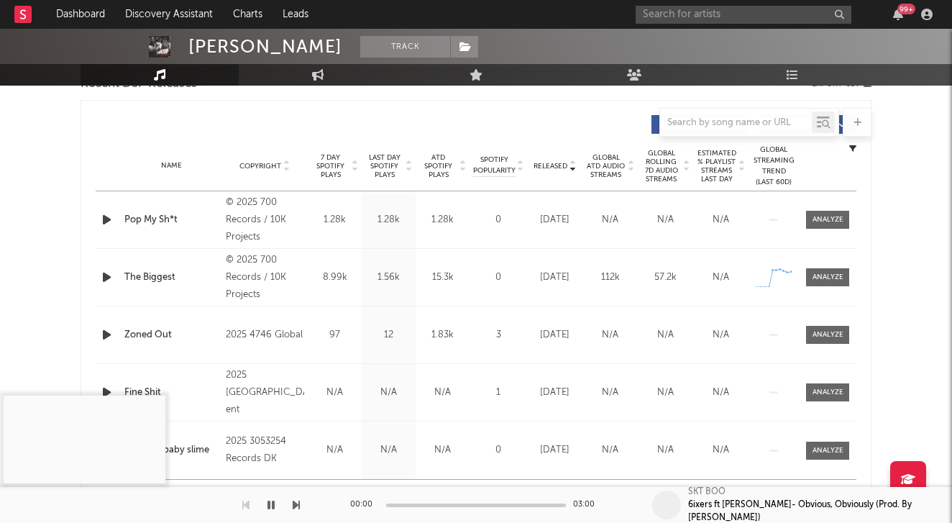
scroll to position [530, 0]
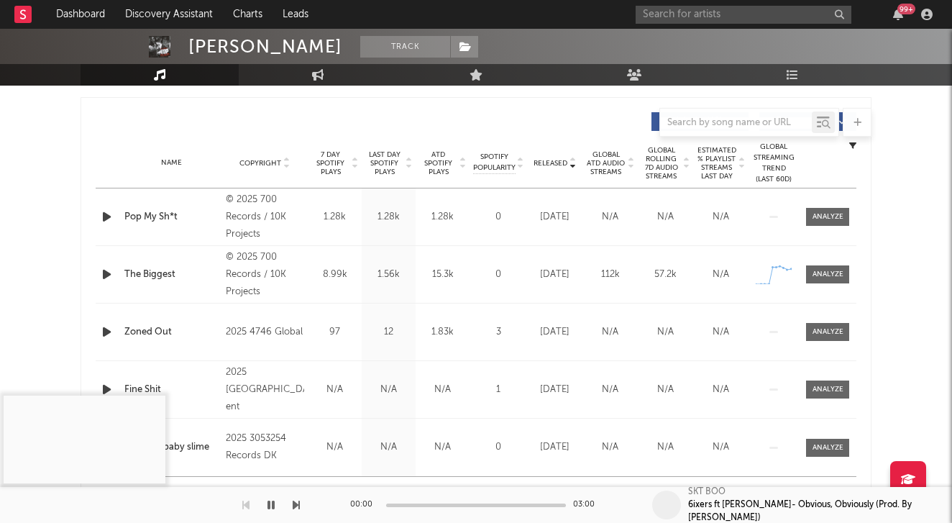
click at [888, 196] on div "[PERSON_NAME] Track [GEOGRAPHIC_DATA] | Hip-Hop/Rap Edit Track Benchmark Summar…" at bounding box center [476, 531] width 952 height 2064
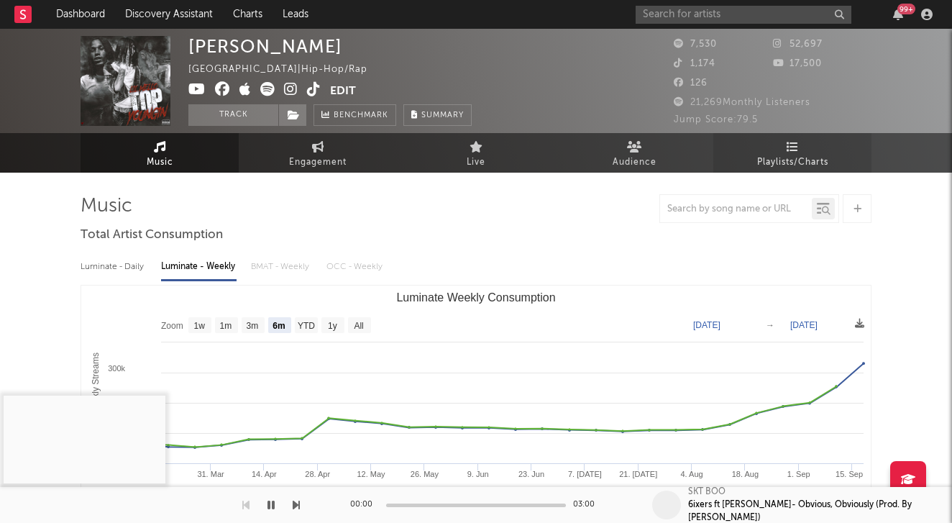
scroll to position [0, 0]
